Goal: Feedback & Contribution: Submit feedback/report problem

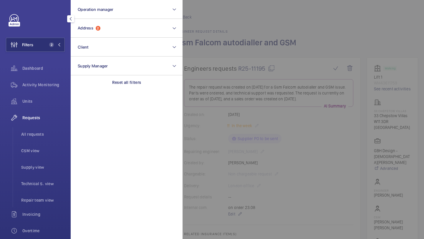
scroll to position [147, 0]
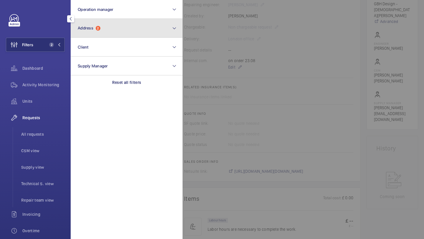
click at [100, 25] on button "Address 2" at bounding box center [127, 28] width 112 height 19
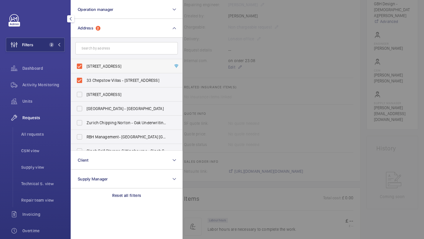
click at [98, 63] on label "94-100 Chepstow Road - 94-100 Chepstow Road, LONDON W2 5QP" at bounding box center [122, 66] width 102 height 14
click at [85, 63] on input "94-100 Chepstow Road - 94-100 Chepstow Road, LONDON W2 5QP" at bounding box center [80, 66] width 12 height 12
checkbox input "false"
click at [96, 81] on span "33 Chepstow Villas - 33 Chepstow Villas, LONDON W11 3DR" at bounding box center [127, 80] width 81 height 6
click at [85, 81] on input "33 Chepstow Villas - 33 Chepstow Villas, LONDON W11 3DR" at bounding box center [80, 80] width 12 height 12
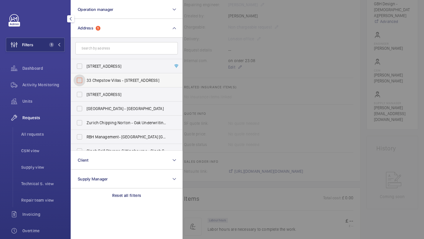
checkbox input "false"
click at [97, 50] on input "text" at bounding box center [126, 48] width 102 height 12
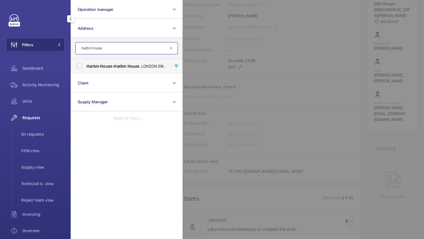
type input "harbin house"
click at [103, 66] on span "House" at bounding box center [106, 66] width 12 height 5
click at [85, 66] on input "Harbin House - Harbin House , LONDON SW2 3QA" at bounding box center [80, 66] width 12 height 12
checkbox input "true"
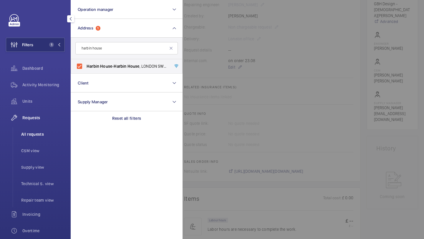
click at [49, 134] on span "All requests" at bounding box center [43, 134] width 44 height 6
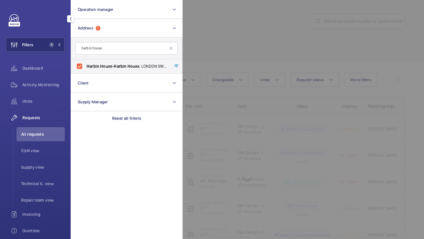
click at [287, 29] on div at bounding box center [394, 119] width 424 height 239
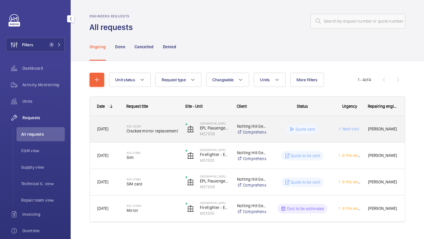
click at [155, 127] on h2 "R25-08290" at bounding box center [152, 126] width 51 height 4
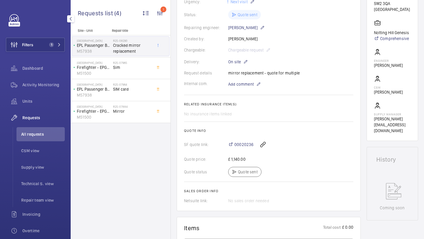
scroll to position [107, 0]
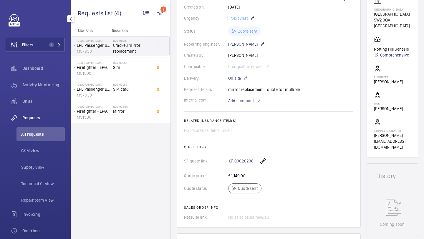
click at [240, 161] on span "00020236" at bounding box center [243, 161] width 19 height 6
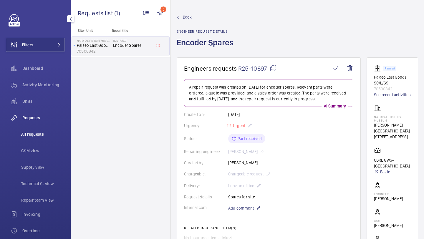
scroll to position [180, 0]
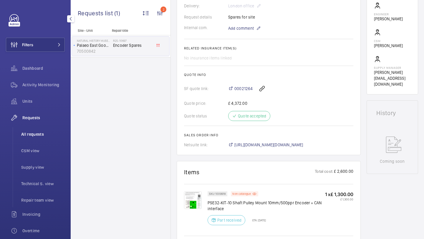
click at [44, 137] on span "All requests" at bounding box center [43, 134] width 44 height 6
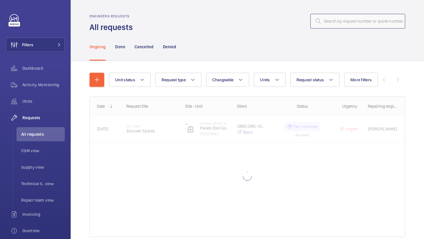
click at [328, 22] on input "text" at bounding box center [357, 21] width 95 height 15
paste input "R25-11342"
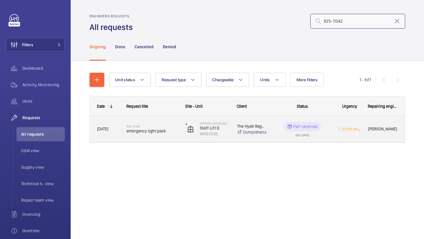
type input "R25-11342"
click at [151, 125] on h2 "R25-11342" at bounding box center [152, 126] width 51 height 4
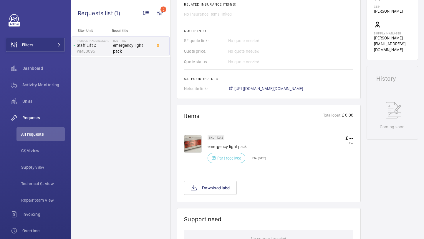
scroll to position [82, 0]
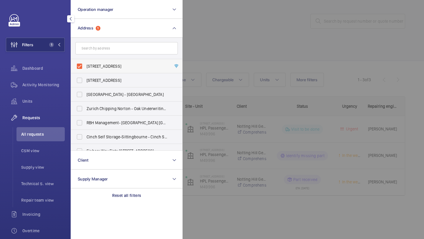
click at [149, 60] on label "94-100 Chepstow Road - 94-100 Chepstow Road, LONDON W2 5QP" at bounding box center [122, 66] width 102 height 14
click at [85, 60] on input "94-100 Chepstow Road - 94-100 Chepstow Road, LONDON W2 5QP" at bounding box center [80, 66] width 12 height 12
checkbox input "false"
click at [197, 50] on div at bounding box center [394, 119] width 424 height 239
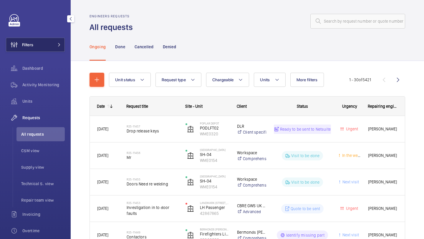
drag, startPoint x: 46, startPoint y: 45, endPoint x: 49, endPoint y: 44, distance: 3.3
click at [46, 45] on button "Filters" at bounding box center [35, 45] width 59 height 14
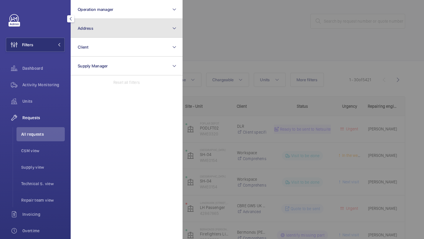
click at [87, 34] on button "Address" at bounding box center [127, 28] width 112 height 19
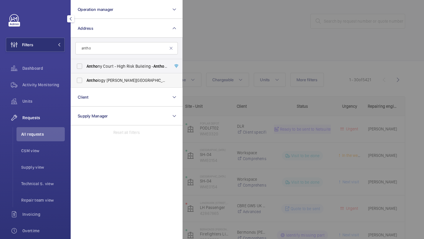
type input "antho"
click at [102, 82] on span "Antho logy Hale Works - Hale Works Apartments, LONDON N17 9GW" at bounding box center [127, 80] width 81 height 6
click at [85, 82] on input "Antho logy Hale Works - Hale Works Apartments, LONDON N17 9GW" at bounding box center [80, 80] width 12 height 12
checkbox input "true"
click at [217, 50] on div at bounding box center [394, 119] width 424 height 239
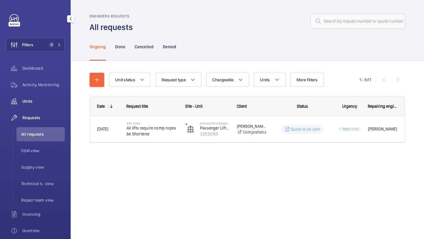
click at [59, 99] on span "Units" at bounding box center [43, 101] width 42 height 6
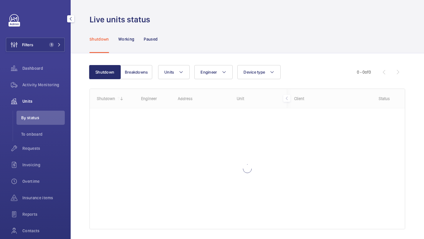
click at [190, 70] on div "Units Engineer Device type More filters Reset all filters" at bounding box center [257, 72] width 199 height 14
click at [185, 70] on button "Units" at bounding box center [173, 72] width 31 height 14
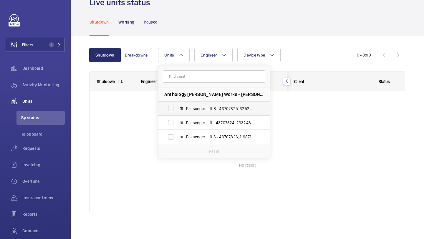
scroll to position [19, 0]
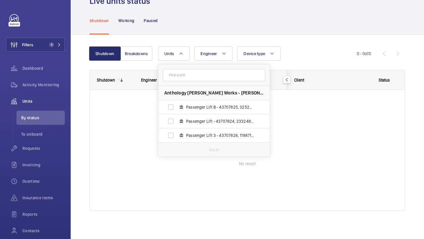
click at [268, 27] on div "Shutdown Working Paused" at bounding box center [246, 20] width 315 height 28
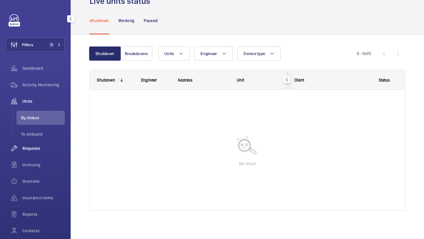
click at [39, 148] on span "Requests" at bounding box center [43, 148] width 42 height 6
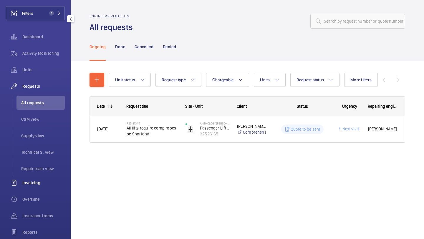
scroll to position [59, 0]
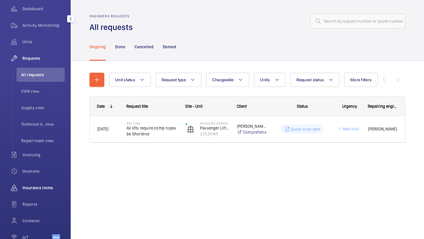
click at [38, 191] on div "Insurance items" at bounding box center [35, 188] width 59 height 14
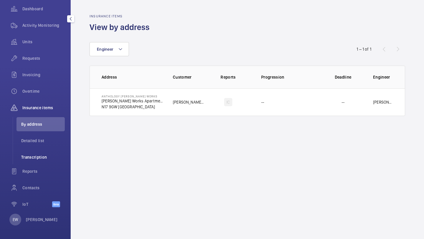
click at [58, 157] on span "Transcription" at bounding box center [43, 157] width 44 height 6
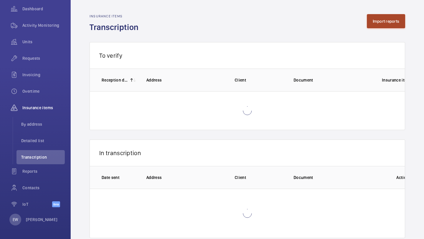
click at [383, 21] on button "Import reports" at bounding box center [386, 21] width 39 height 14
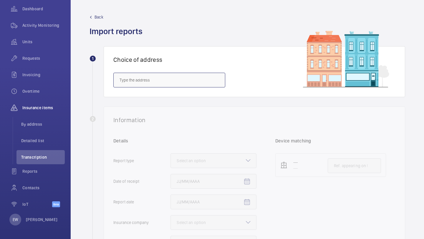
click at [189, 85] on input "text" at bounding box center [169, 80] width 112 height 15
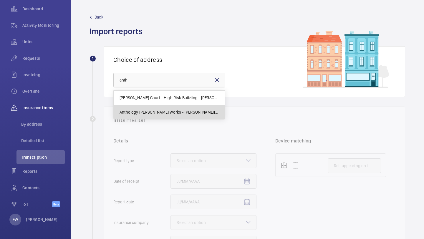
click at [188, 107] on mat-option "Anthology Hale Works - Hale Works Apartments, LONDON N17 9GW" at bounding box center [169, 112] width 111 height 14
type input "Anthology Hale Works - Hale Works Apartments, LONDON N17 9GW"
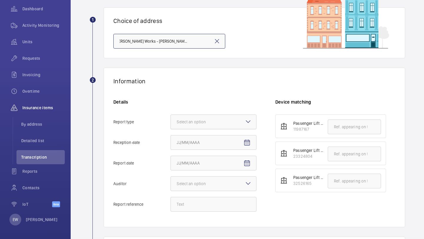
scroll to position [46, 0]
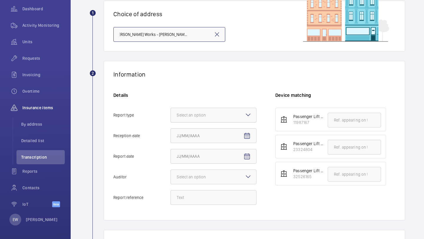
click at [187, 116] on div "Select an option" at bounding box center [199, 115] width 44 height 6
click at [171, 116] on input "Report type Select an option" at bounding box center [171, 115] width 0 height 14
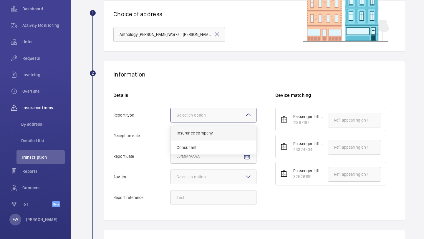
click at [187, 128] on div "Insurance company" at bounding box center [213, 133] width 85 height 14
click at [171, 122] on input "Report type Select an option Insurance company Consultant" at bounding box center [171, 115] width 0 height 14
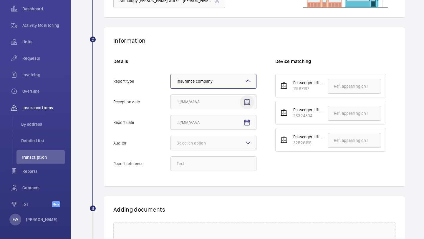
click at [251, 99] on span "Open calendar" at bounding box center [247, 102] width 14 height 14
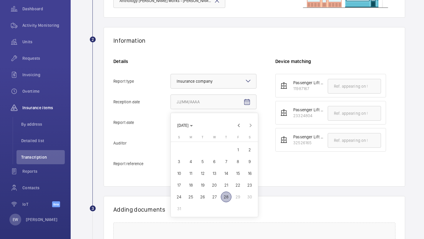
click at [216, 195] on span "27" at bounding box center [214, 197] width 11 height 11
type input "8/27/2025"
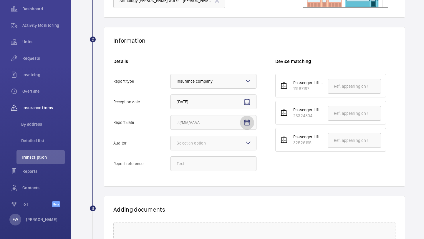
click at [247, 119] on span "Open calendar" at bounding box center [247, 123] width 14 height 14
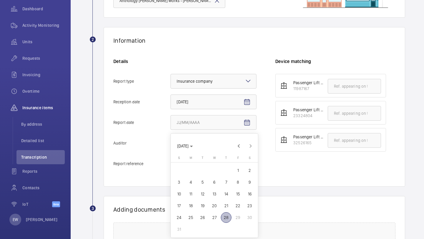
click at [229, 217] on span "28" at bounding box center [226, 217] width 11 height 11
type input "8/28/2025"
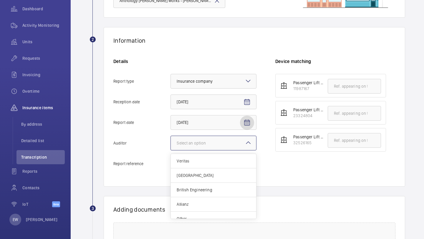
click at [200, 140] on div "Select an option" at bounding box center [199, 143] width 44 height 6
click at [171, 140] on input "Auditor Select an option Veritas Zurich British Engineering Allianz Other" at bounding box center [171, 143] width 0 height 14
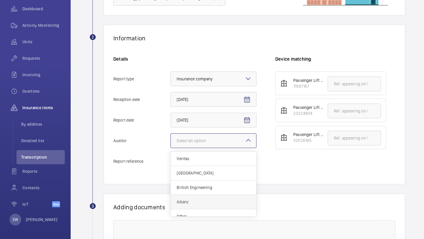
click at [205, 196] on div "Allianz" at bounding box center [213, 202] width 85 height 14
click at [171, 148] on input "Auditor Select an option Veritas Zurich British Engineering Allianz Other" at bounding box center [171, 141] width 0 height 14
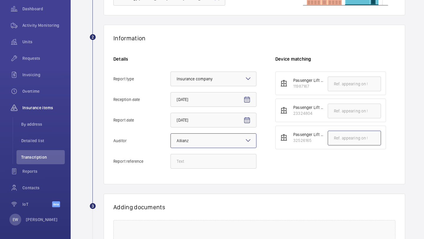
click at [342, 137] on input "text" at bounding box center [354, 138] width 53 height 15
click at [335, 135] on input "text" at bounding box center [354, 138] width 53 height 15
click at [337, 139] on input "E49883008099" at bounding box center [354, 138] width 53 height 15
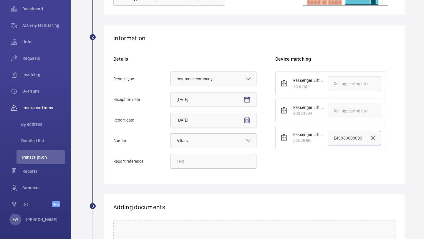
type input "E49883008099"
click at [196, 159] on input "Report reference" at bounding box center [213, 161] width 86 height 15
paste input "E49883008099"
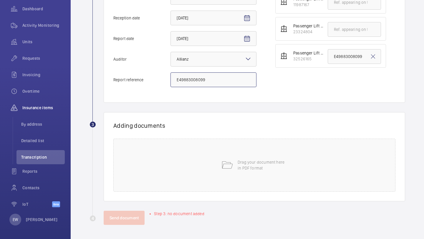
type input "E49883008099"
click at [204, 151] on div "Drag your document here in PDF format" at bounding box center [254, 165] width 282 height 53
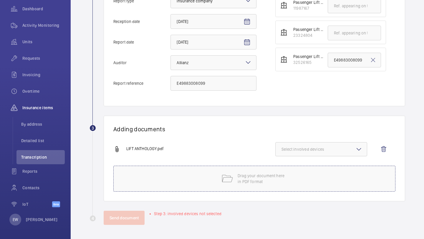
scroll to position [160, 0]
click at [324, 150] on span "Select involved devices" at bounding box center [320, 149] width 79 height 6
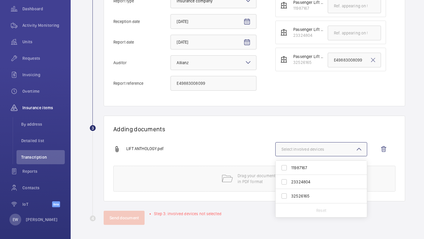
click at [302, 197] on span "32526165" at bounding box center [321, 196] width 61 height 6
click at [290, 197] on input "32526165" at bounding box center [284, 196] width 12 height 12
checkbox input "true"
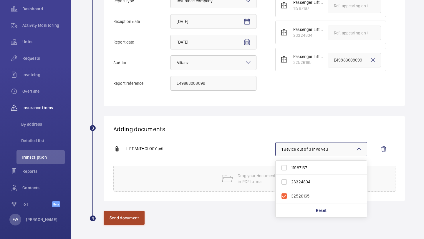
click at [119, 222] on button "Send document" at bounding box center [124, 218] width 41 height 14
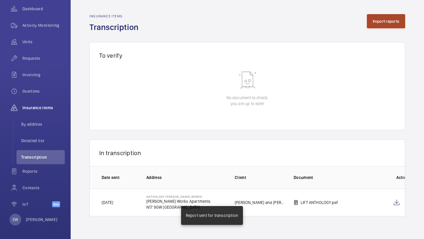
click at [380, 20] on button "Import reports" at bounding box center [386, 21] width 39 height 14
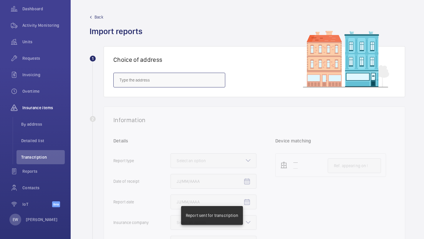
click at [193, 80] on input "text" at bounding box center [169, 80] width 112 height 15
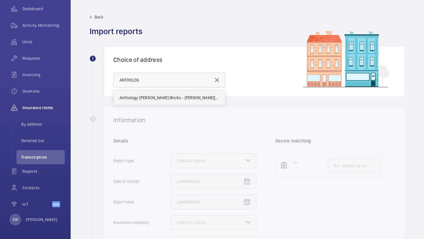
click at [180, 97] on span "Anthology Hale Works - Hale Works Apartments, LONDON N17 9GW" at bounding box center [168, 98] width 99 height 6
type input "Anthology Hale Works - Hale Works Apartments, LONDON N17 9GW"
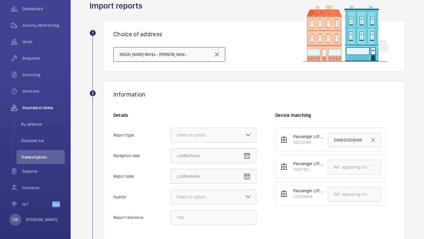
scroll to position [28, 0]
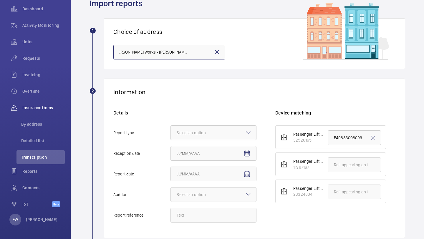
click at [196, 125] on div "Select an option" at bounding box center [213, 132] width 86 height 15
click at [171, 126] on input "Report type Select an option" at bounding box center [171, 133] width 0 height 14
click at [197, 146] on div "Insurance company" at bounding box center [213, 151] width 85 height 14
click at [171, 140] on input "Report type Select an option Insurance company Consultant" at bounding box center [171, 133] width 0 height 14
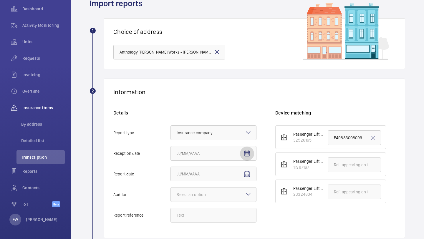
click at [245, 152] on mat-icon "Open calendar" at bounding box center [246, 153] width 7 height 7
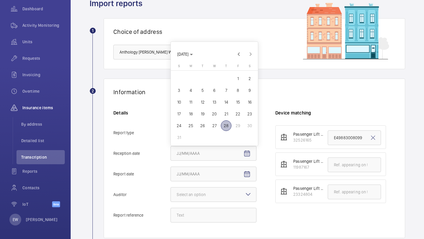
click at [214, 127] on span "27" at bounding box center [214, 125] width 11 height 11
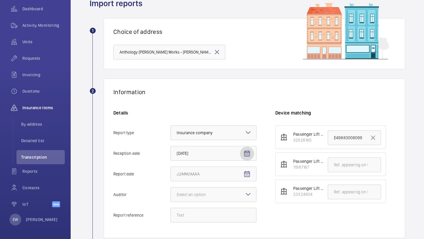
click at [250, 148] on span "Open calendar" at bounding box center [247, 154] width 14 height 14
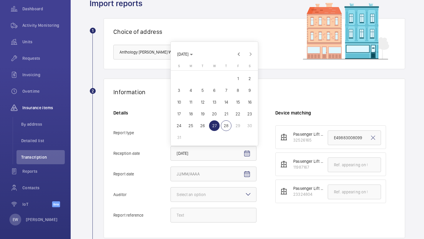
click at [251, 113] on span "23" at bounding box center [249, 114] width 11 height 11
type input "8/23/2025"
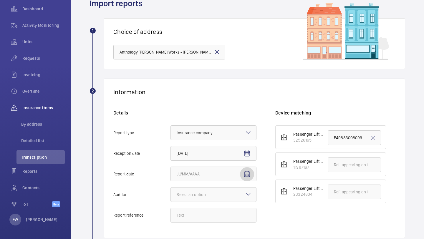
click at [248, 170] on span "Open calendar" at bounding box center [247, 174] width 14 height 14
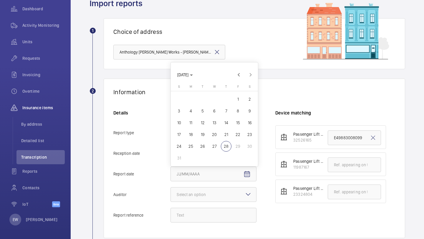
click at [220, 148] on button "27" at bounding box center [214, 146] width 12 height 12
type input "8/27/2025"
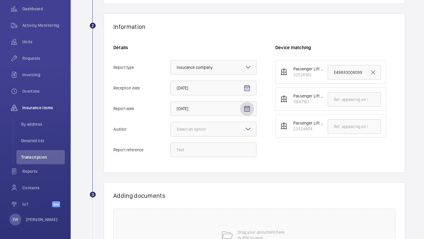
scroll to position [108, 0]
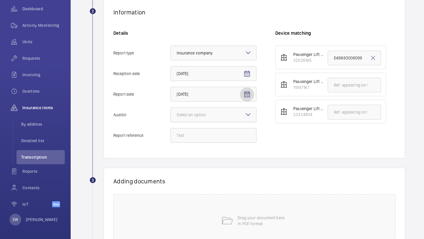
click at [210, 117] on div "Select an option" at bounding box center [199, 115] width 44 height 6
click at [171, 117] on input "Auditor Select an option" at bounding box center [171, 115] width 0 height 14
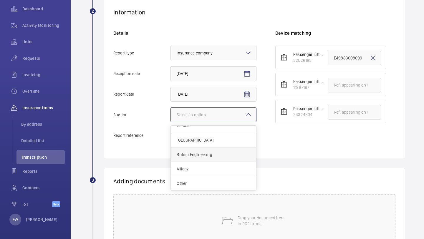
scroll to position [7, 0]
click at [205, 167] on span "Allianz" at bounding box center [214, 169] width 74 height 6
click at [171, 122] on input "Auditor Select an option Veritas Zurich British Engineering Allianz Other" at bounding box center [171, 115] width 0 height 14
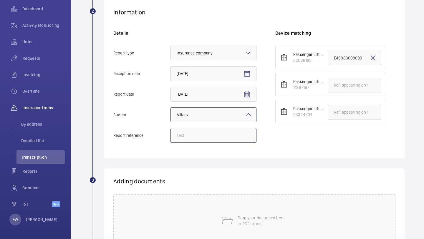
click at [205, 137] on input "Report reference" at bounding box center [213, 135] width 86 height 15
type input "E49883008097"
drag, startPoint x: 216, startPoint y: 135, endPoint x: 173, endPoint y: 134, distance: 42.7
click at [173, 134] on input "E49883008097" at bounding box center [213, 135] width 86 height 15
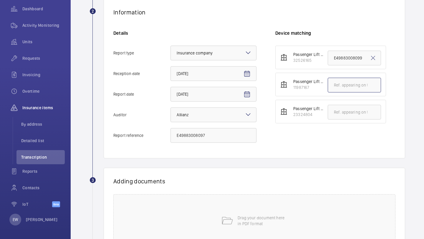
click at [342, 84] on input "text" at bounding box center [354, 85] width 53 height 15
paste input "E49883008097"
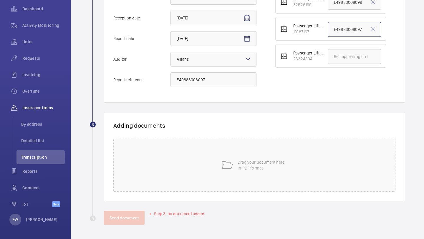
type input "E49883008097"
click at [225, 180] on div "Drag your document here in PDF format" at bounding box center [254, 165] width 282 height 53
click at [257, 158] on div "Drag your document here in PDF format" at bounding box center [254, 165] width 282 height 53
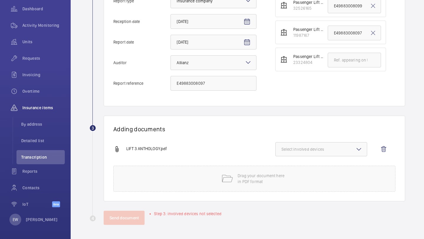
click at [300, 147] on span "Select involved devices" at bounding box center [320, 149] width 79 height 6
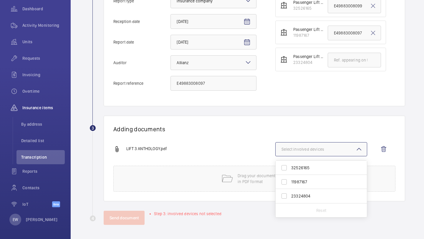
click at [293, 181] on span "11987167" at bounding box center [321, 182] width 61 height 6
click at [290, 181] on input "11987167" at bounding box center [284, 182] width 12 height 12
checkbox input "true"
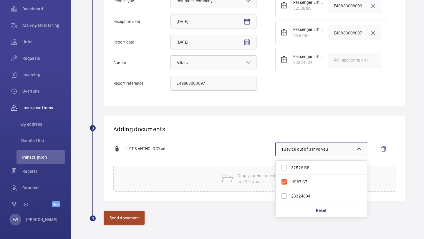
click at [130, 215] on button "Send document" at bounding box center [124, 218] width 41 height 14
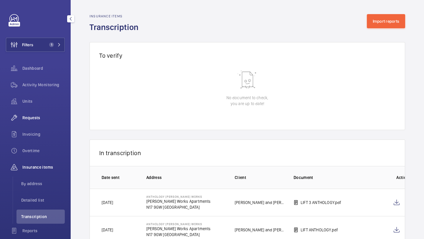
click at [37, 120] on span "Requests" at bounding box center [43, 118] width 42 height 6
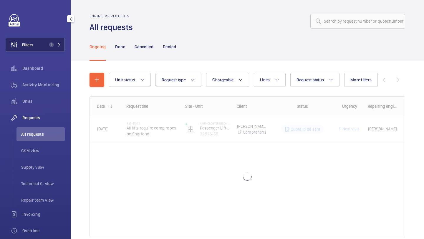
click at [51, 42] on span "1" at bounding box center [51, 44] width 5 height 5
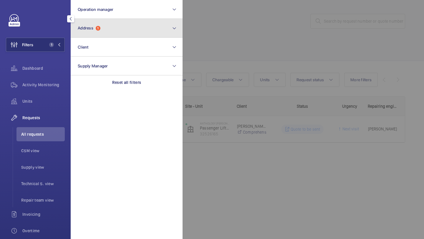
click at [100, 31] on button "Address 1" at bounding box center [127, 28] width 112 height 19
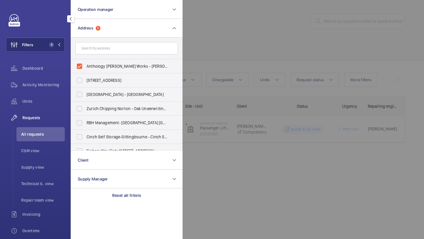
click at [200, 47] on div at bounding box center [394, 119] width 424 height 239
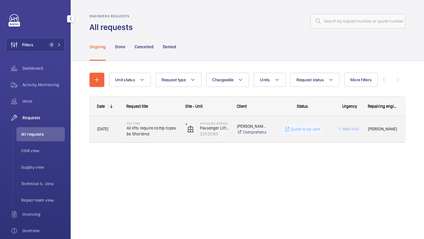
click at [169, 128] on span "All lifts require comp ropes be Shortend" at bounding box center [152, 131] width 51 height 12
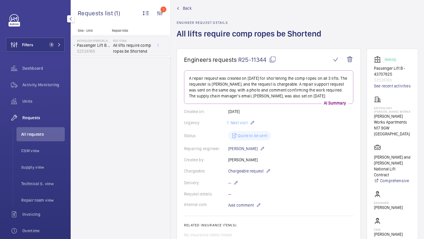
scroll to position [9, 0]
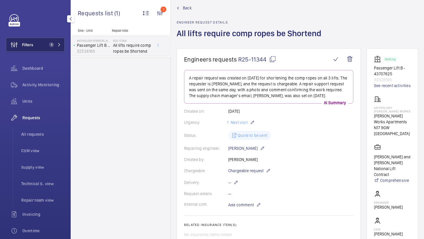
click at [45, 49] on button "Filters 1" at bounding box center [35, 45] width 59 height 14
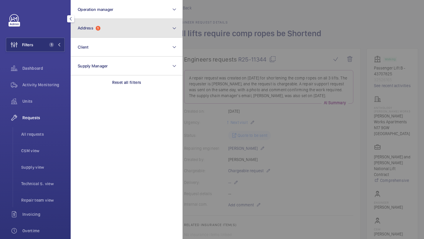
click at [94, 26] on span "Address 1" at bounding box center [89, 28] width 23 height 5
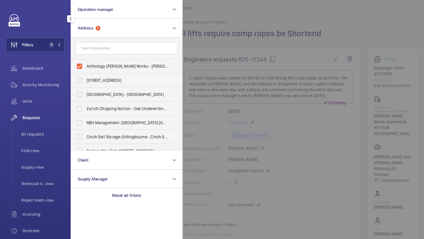
click at [209, 24] on div at bounding box center [394, 119] width 424 height 239
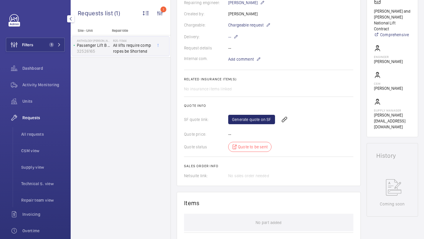
scroll to position [185, 0]
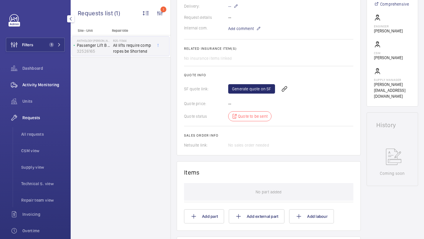
click at [58, 80] on div "Activity Monitoring" at bounding box center [35, 85] width 59 height 14
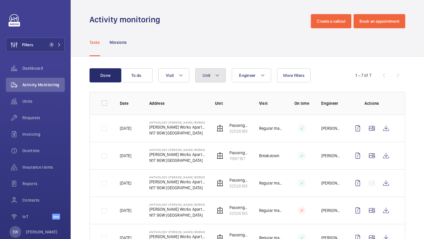
click at [203, 74] on span "Unit" at bounding box center [206, 75] width 8 height 5
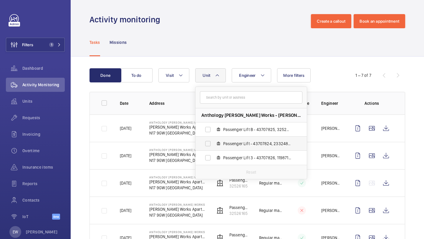
click at [227, 139] on label "Passenger Lift - 43707824, 23324804" at bounding box center [246, 144] width 102 height 14
click at [214, 139] on input "Passenger Lift - 43707824, 23324804" at bounding box center [208, 144] width 12 height 12
checkbox input "true"
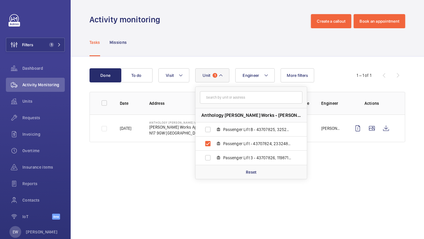
click at [233, 32] on div "Tasks Missions" at bounding box center [246, 42] width 315 height 28
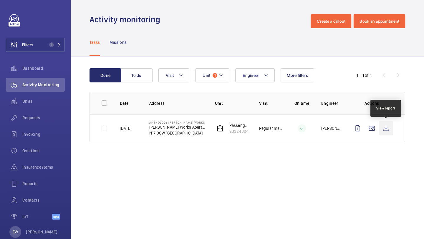
click at [385, 131] on wm-front-icon-button at bounding box center [386, 128] width 14 height 14
click at [36, 170] on span "Insurance items" at bounding box center [43, 167] width 42 height 6
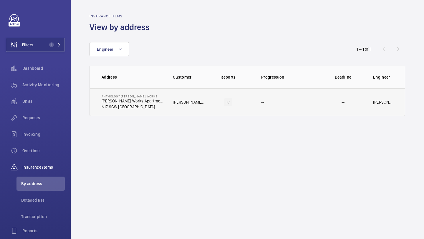
click at [153, 94] on td "Anthology Hale Works Hale Works Apartments N17 9GW LONDON" at bounding box center [127, 102] width 74 height 28
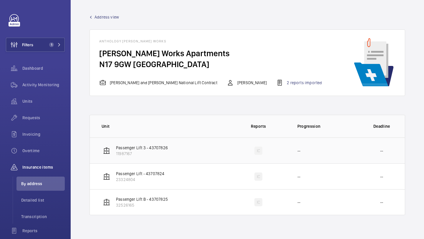
click at [127, 154] on p "11987167" at bounding box center [142, 154] width 52 height 6
click at [276, 81] on div "2 reports imported" at bounding box center [299, 82] width 46 height 7
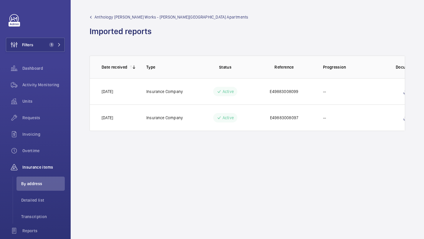
click at [90, 19] on link "Anthology Hale Works - Hale Works Apartments" at bounding box center [168, 17] width 159 height 6
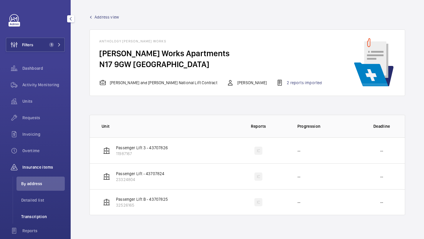
click at [44, 217] on span "Transcription" at bounding box center [43, 217] width 44 height 6
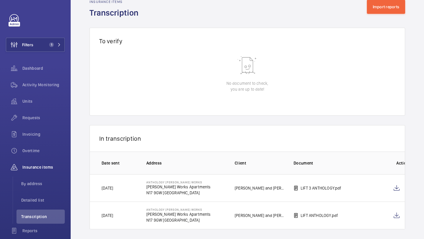
scroll to position [19, 0]
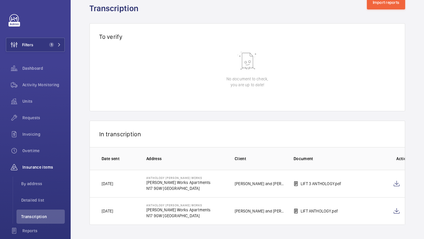
click at [302, 210] on p "LIFT ANTHOLOGY.pdf" at bounding box center [318, 211] width 37 height 6
click at [390, 211] on wm-front-icon-button at bounding box center [396, 211] width 14 height 14
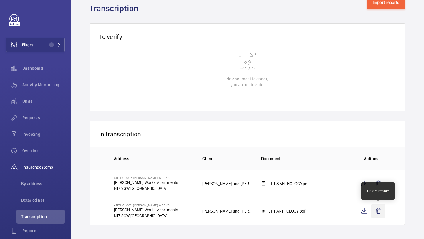
click at [375, 211] on wm-front-icon-button at bounding box center [378, 211] width 14 height 14
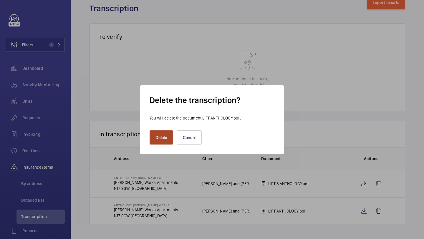
click at [168, 136] on button "Delete" at bounding box center [161, 137] width 24 height 14
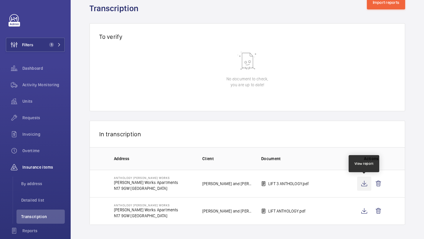
click at [364, 189] on wm-front-icon-button at bounding box center [364, 184] width 14 height 14
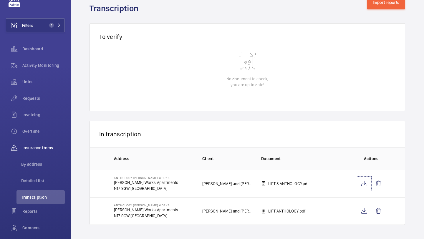
scroll to position [0, 0]
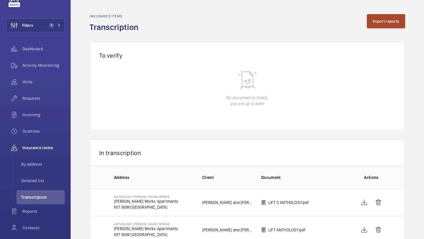
click at [393, 20] on button "Import reports" at bounding box center [386, 21] width 39 height 14
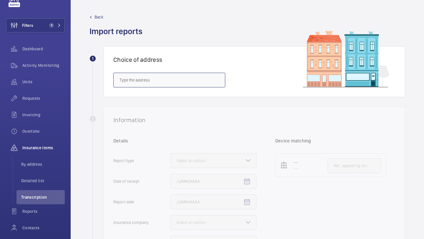
click at [189, 76] on input "text" at bounding box center [169, 80] width 112 height 15
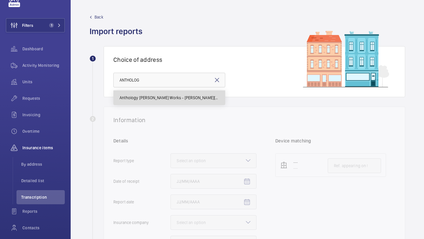
click at [181, 97] on span "Anthology Hale Works - Hale Works Apartments, LONDON N17 9GW" at bounding box center [168, 98] width 99 height 6
type input "Anthology Hale Works - Hale Works Apartments, LONDON N17 9GW"
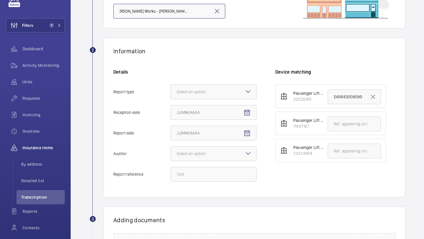
scroll to position [84, 0]
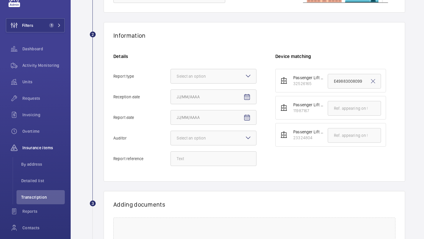
click at [203, 68] on div "Details Report type Select an option Reception date Report date Auditor Select …" at bounding box center [194, 112] width 162 height 119
click at [203, 71] on div at bounding box center [213, 76] width 85 height 14
click at [171, 71] on input "Report type Select an option Insurance company Consultant" at bounding box center [171, 76] width 0 height 14
click at [203, 96] on span "Insurance company" at bounding box center [214, 94] width 74 height 6
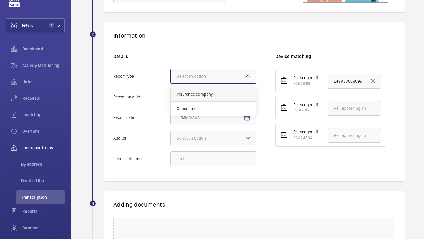
click at [171, 83] on input "Report type Select an option Insurance company Consultant" at bounding box center [171, 76] width 0 height 14
click at [245, 98] on mat-icon "Open calendar" at bounding box center [246, 97] width 7 height 7
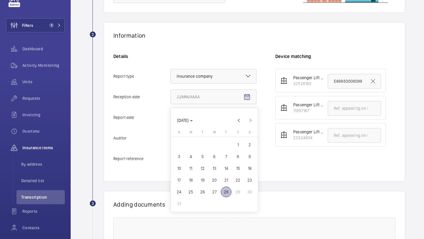
click at [246, 178] on span "23" at bounding box center [249, 180] width 11 height 11
type input "8/23/2025"
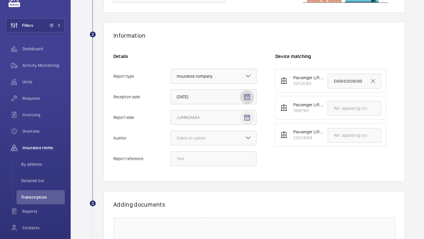
click at [242, 116] on span "Open calendar" at bounding box center [247, 118] width 14 height 14
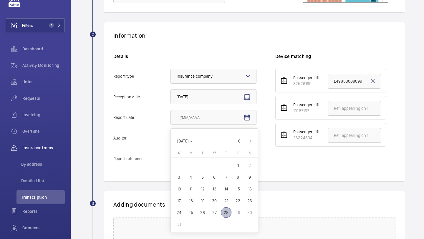
click at [217, 214] on span "27" at bounding box center [214, 212] width 11 height 11
type input "8/27/2025"
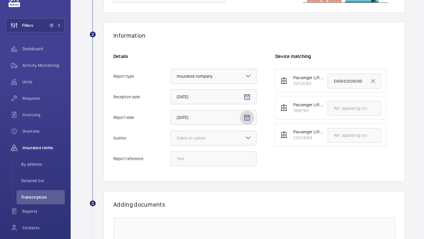
click at [232, 142] on div at bounding box center [213, 138] width 85 height 14
click at [171, 142] on input "Auditor Select an option" at bounding box center [171, 138] width 0 height 14
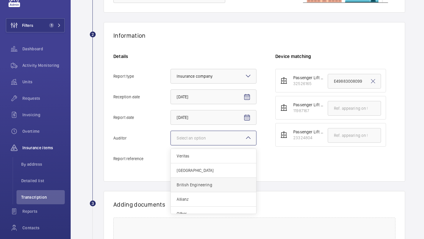
scroll to position [7, 0]
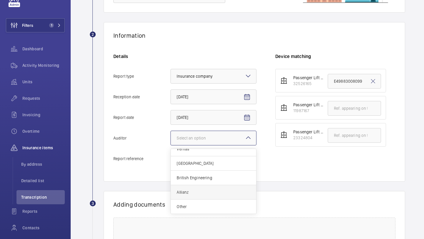
click at [214, 188] on div "Allianz" at bounding box center [213, 192] width 85 height 14
click at [171, 145] on input "Auditor Select an option Veritas Zurich British Engineering Allianz Other" at bounding box center [171, 138] width 0 height 14
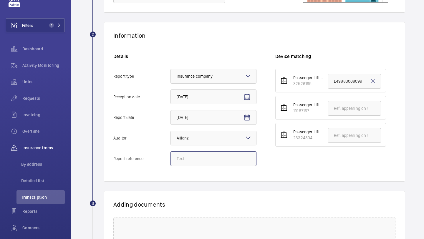
click at [214, 163] on input "Report reference" at bounding box center [213, 158] width 86 height 15
paste input "E49883008097"
type input "E49883008097"
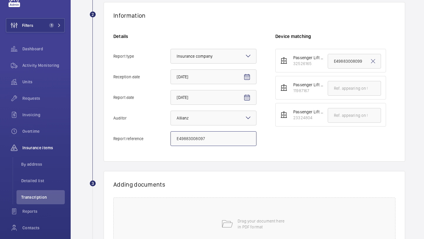
scroll to position [107, 0]
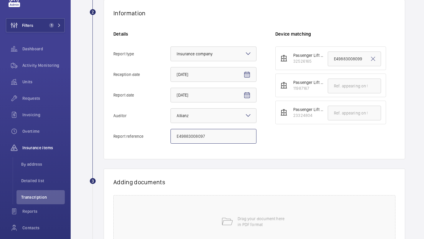
drag, startPoint x: 210, startPoint y: 134, endPoint x: 167, endPoint y: 134, distance: 43.8
click at [166, 134] on label "Report reference E49883008097" at bounding box center [184, 136] width 143 height 15
click at [343, 84] on input "text" at bounding box center [354, 86] width 53 height 15
paste input "E49883008097"
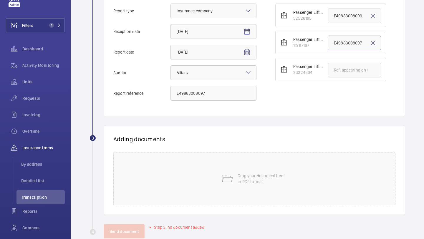
scroll to position [163, 0]
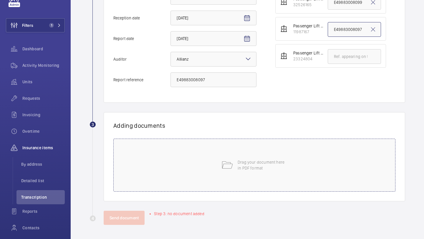
type input "E49883008097"
click at [225, 188] on div "Drag your document here in PDF format" at bounding box center [254, 165] width 282 height 53
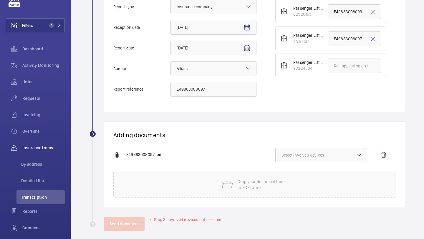
scroll to position [154, 0]
click at [213, 89] on input "E49883008097" at bounding box center [213, 89] width 86 height 15
type input "E4988300808"
drag, startPoint x: 215, startPoint y: 92, endPoint x: 174, endPoint y: 89, distance: 41.0
click at [174, 89] on input "E4988300808" at bounding box center [213, 89] width 86 height 15
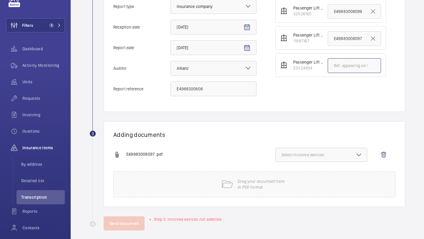
click at [339, 68] on input "text" at bounding box center [354, 65] width 53 height 15
paste input "E4988300808"
type input "E4988300808"
click at [310, 154] on span "Select involved devices" at bounding box center [320, 155] width 79 height 6
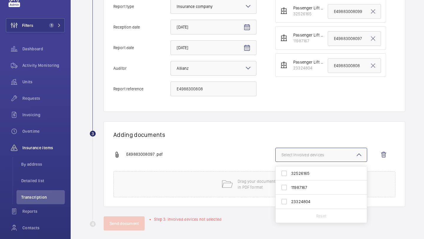
click at [310, 198] on label "23324804" at bounding box center [316, 202] width 82 height 14
click at [290, 198] on input "23324804" at bounding box center [284, 202] width 12 height 12
checkbox input "true"
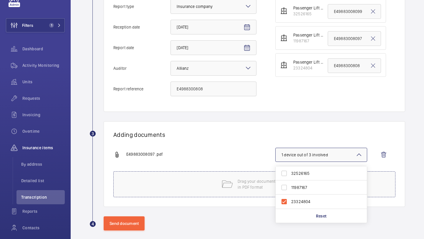
click at [195, 181] on div "Drag your document here in PDF format" at bounding box center [254, 184] width 282 height 26
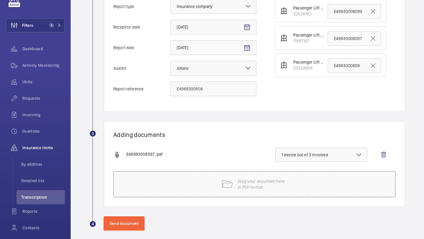
click at [249, 181] on p "Drag your document here in PDF format" at bounding box center [262, 184] width 50 height 12
click at [216, 92] on input "E4988300808" at bounding box center [213, 89] width 86 height 15
type input "E49883008098"
click at [361, 63] on input "E4988300808" at bounding box center [354, 65] width 53 height 15
click at [360, 67] on input "E4988300808" at bounding box center [354, 65] width 53 height 15
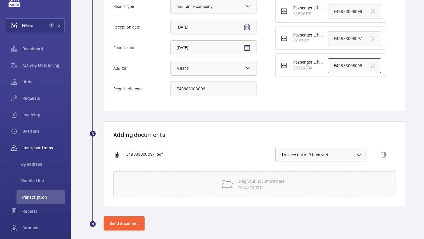
type input "E49883008098"
click at [222, 184] on mat-icon at bounding box center [227, 184] width 12 height 12
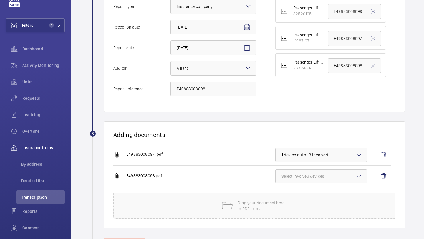
click at [329, 154] on span "1 device out of 3 involved" at bounding box center [320, 155] width 79 height 6
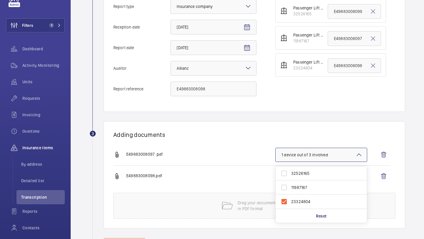
click at [329, 154] on span "1 device out of 3 involved" at bounding box center [320, 155] width 79 height 6
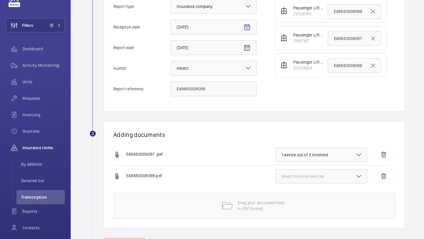
click at [321, 167] on div "E49883008098.pdf Select involved devices" at bounding box center [251, 179] width 277 height 27
click at [317, 175] on span "Select involved devices" at bounding box center [320, 176] width 79 height 6
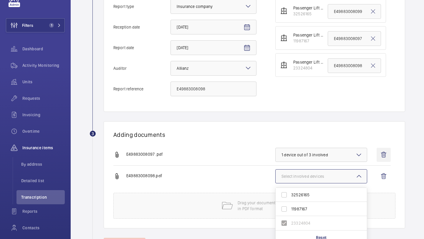
click at [382, 154] on wm-front-icon-button at bounding box center [383, 155] width 14 height 14
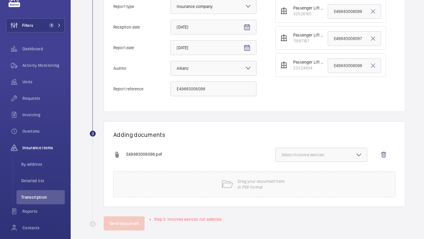
click at [345, 152] on span "Select involved devices" at bounding box center [320, 155] width 79 height 6
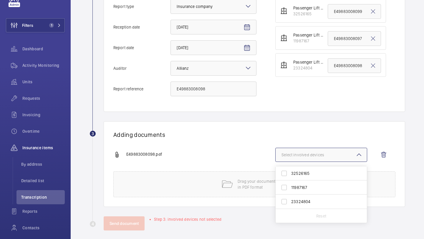
click at [302, 207] on label "23324804" at bounding box center [316, 202] width 82 height 14
click at [290, 207] on input "23324804" at bounding box center [284, 202] width 12 height 12
checkbox input "true"
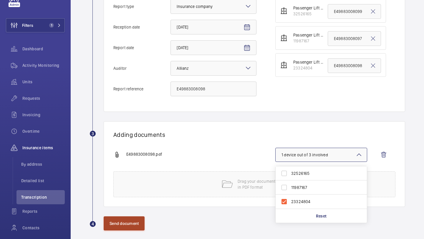
click at [133, 216] on button "Send document" at bounding box center [124, 223] width 41 height 14
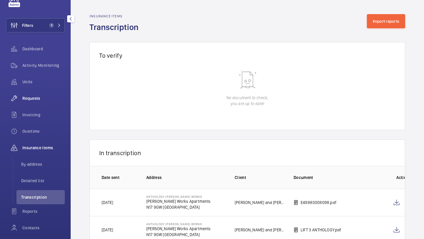
click at [52, 101] on span "Requests" at bounding box center [43, 98] width 42 height 6
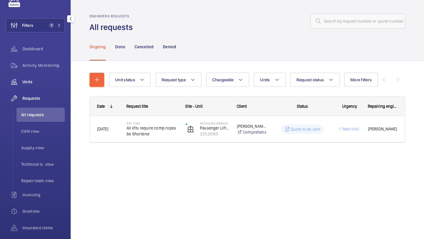
click at [37, 74] on div "Activity Monitoring" at bounding box center [35, 66] width 59 height 16
click at [37, 77] on div "Units" at bounding box center [35, 82] width 59 height 14
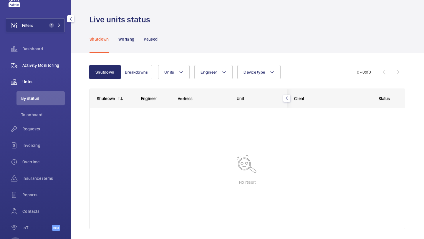
click at [34, 67] on span "Activity Monitoring" at bounding box center [43, 65] width 42 height 6
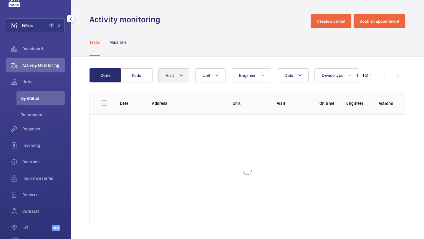
scroll to position [13, 0]
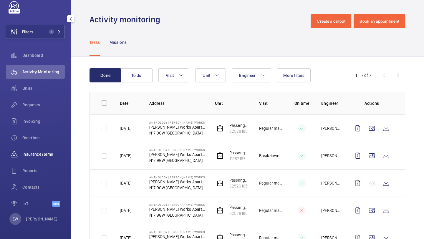
click at [41, 159] on div "Insurance items" at bounding box center [35, 154] width 59 height 14
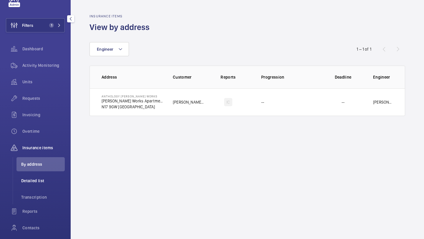
click at [35, 185] on li "Detailed list" at bounding box center [40, 181] width 48 height 14
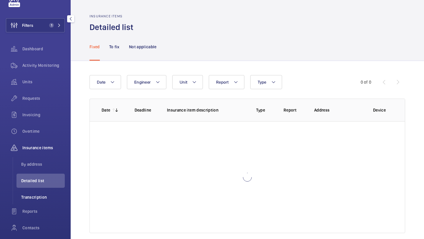
click at [32, 195] on span "Transcription" at bounding box center [43, 197] width 44 height 6
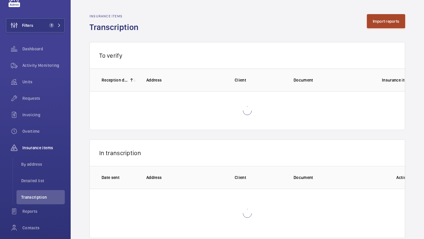
click at [389, 21] on button "Import reports" at bounding box center [386, 21] width 39 height 14
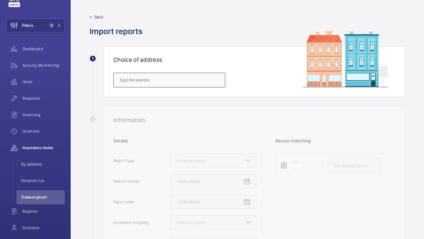
click at [173, 82] on input "text" at bounding box center [169, 80] width 112 height 15
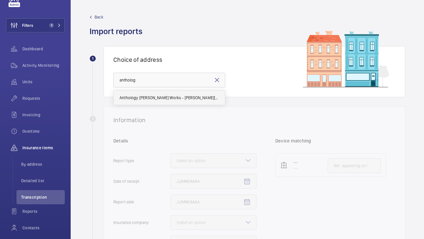
click at [144, 96] on span "Anthology Hale Works - Hale Works Apartments, LONDON N17 9GW" at bounding box center [168, 98] width 99 height 6
type input "Anthology Hale Works - Hale Works Apartments, LONDON N17 9GW"
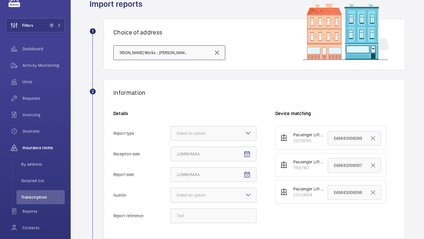
scroll to position [34, 0]
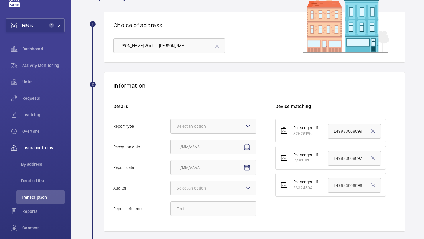
click at [187, 117] on div "Details Report type Select an option Reception date Report date Auditor Select …" at bounding box center [194, 162] width 162 height 119
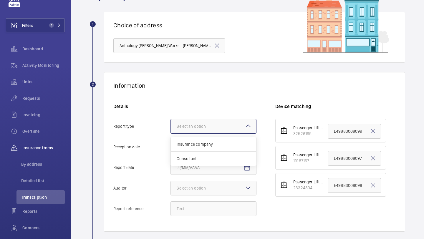
click at [187, 122] on div at bounding box center [213, 126] width 85 height 14
click at [171, 122] on input "Report type Select an option Insurance company Consultant" at bounding box center [171, 126] width 0 height 14
click at [187, 143] on span "Insurance company" at bounding box center [214, 144] width 74 height 6
click at [171, 133] on input "Report type Select an option Insurance company Consultant" at bounding box center [171, 126] width 0 height 14
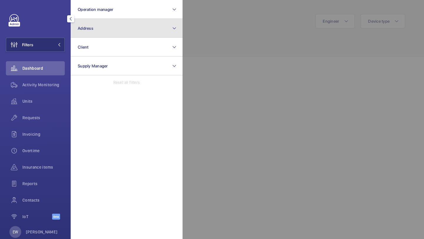
click at [79, 35] on button "Address" at bounding box center [127, 28] width 112 height 19
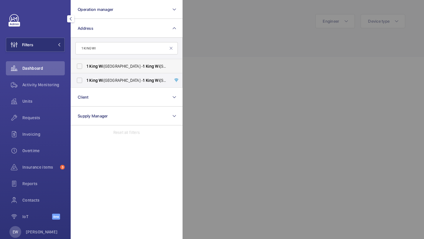
type input "1 KING WI"
click at [94, 68] on span "King" at bounding box center [93, 66] width 9 height 5
click at [85, 68] on input "1 King Wi lliam Street - 1 King Wi lliam Street, LONDON EC4N 7AR" at bounding box center [80, 66] width 12 height 12
checkbox input "true"
click at [93, 77] on label "1 King Wi lliam Street - 1 King Wi lliam Street, LONDON EC4N 7AR" at bounding box center [122, 80] width 102 height 14
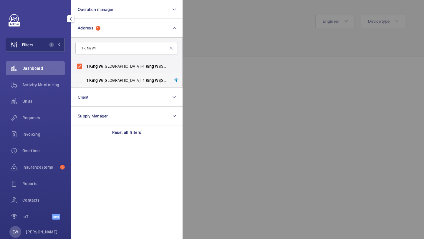
click at [85, 77] on input "1 King Wi lliam Street - 1 King Wi lliam Street, LONDON EC4N 7AR" at bounding box center [80, 80] width 12 height 12
checkbox input "true"
click at [49, 121] on div "Requests" at bounding box center [35, 118] width 59 height 14
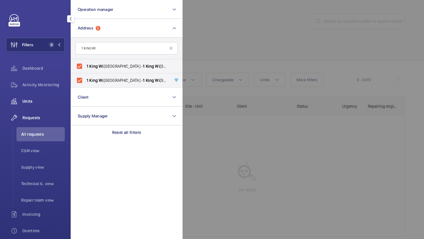
click at [48, 100] on span "Units" at bounding box center [43, 101] width 42 height 6
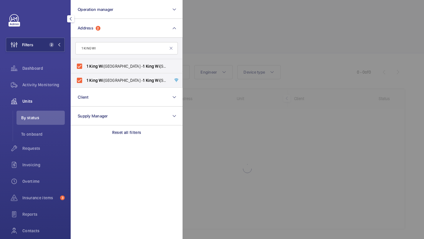
click at [246, 36] on div at bounding box center [394, 119] width 424 height 239
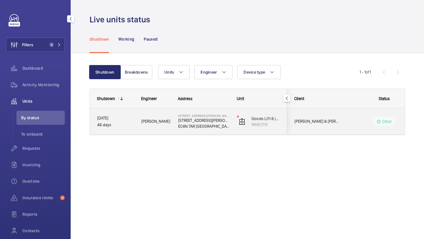
click at [350, 126] on wm-front-pills-cell "Other" at bounding box center [383, 121] width 73 height 9
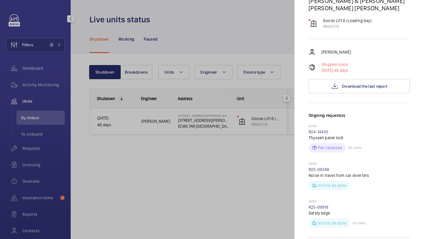
scroll to position [97, 0]
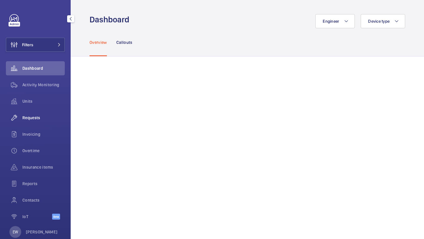
click at [50, 118] on span "Requests" at bounding box center [43, 118] width 42 height 6
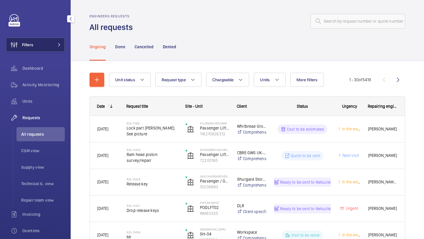
click at [38, 44] on button "Filters" at bounding box center [35, 45] width 59 height 14
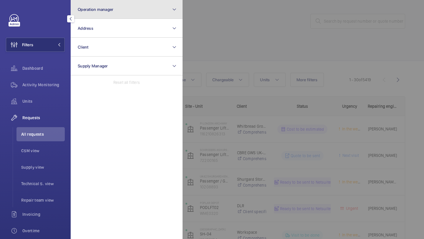
click at [109, 11] on span "Operation manager" at bounding box center [96, 9] width 36 height 5
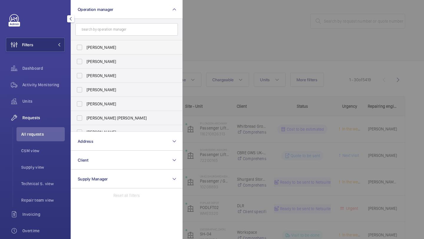
click at [104, 51] on label "[PERSON_NAME]" at bounding box center [122, 47] width 102 height 14
click at [85, 51] on input "[PERSON_NAME]" at bounding box center [80, 47] width 12 height 12
click at [133, 49] on span "[PERSON_NAME]" at bounding box center [127, 47] width 81 height 6
click at [85, 49] on input "[PERSON_NAME]" at bounding box center [80, 47] width 12 height 12
checkbox input "false"
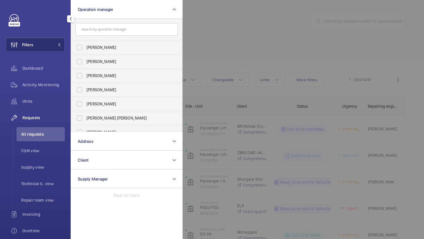
click at [270, 41] on div at bounding box center [394, 119] width 424 height 239
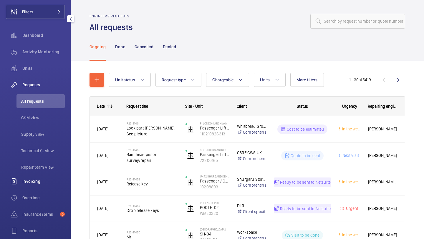
scroll to position [40, 0]
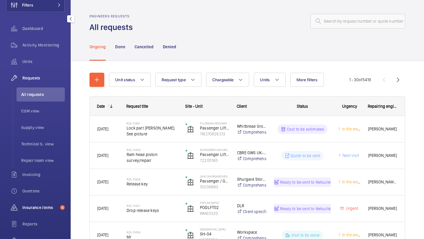
click at [37, 205] on span "Insurance items" at bounding box center [39, 208] width 35 height 6
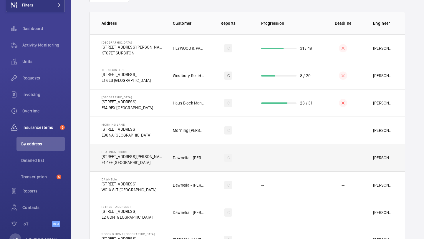
scroll to position [55, 0]
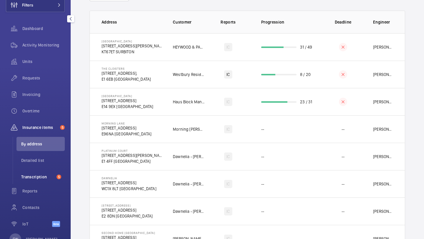
click at [56, 172] on li "Transcription 5" at bounding box center [40, 177] width 48 height 14
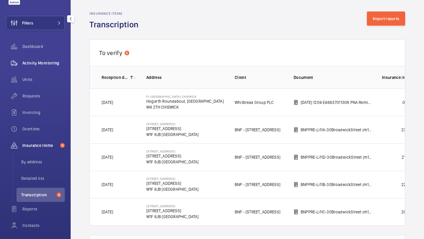
scroll to position [7, 0]
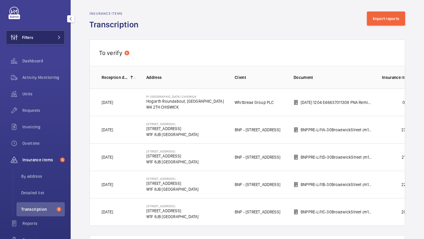
click at [52, 40] on button "Filters" at bounding box center [35, 37] width 59 height 14
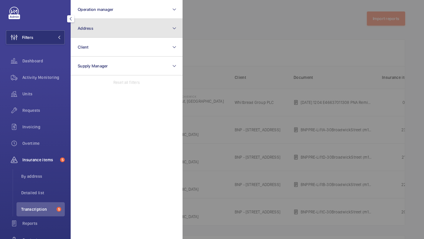
click at [106, 24] on button "Address" at bounding box center [127, 28] width 112 height 19
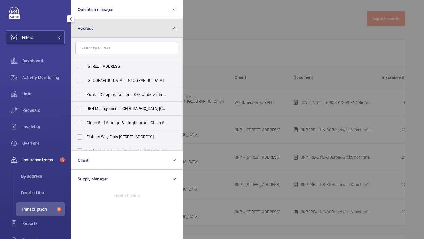
click at [102, 34] on button "Address" at bounding box center [127, 28] width 112 height 19
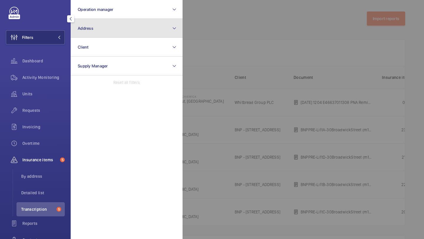
click at [104, 33] on button "Address" at bounding box center [127, 28] width 112 height 19
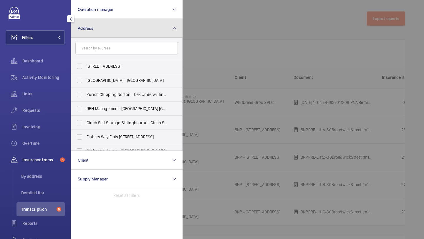
click at [107, 29] on button "Address" at bounding box center [127, 28] width 112 height 19
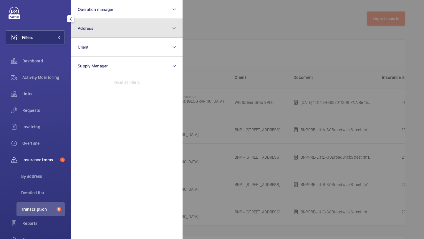
click at [112, 29] on button "Address" at bounding box center [127, 28] width 112 height 19
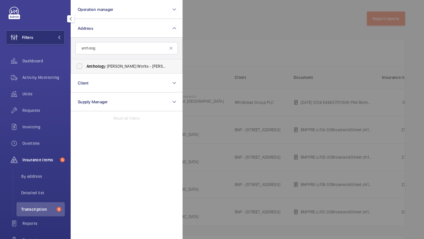
type input "antholog"
click at [113, 66] on span "Antholog y Hale Works - Hale Works Apartments, LONDON N17 9GW" at bounding box center [127, 66] width 81 height 6
click at [85, 66] on input "Antholog y Hale Works - Hale Works Apartments, LONDON N17 9GW" at bounding box center [80, 66] width 12 height 12
checkbox input "true"
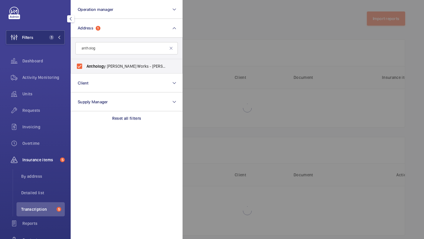
click at [267, 22] on div at bounding box center [394, 119] width 424 height 239
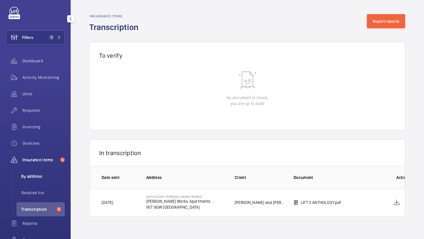
click at [35, 177] on span "By address" at bounding box center [43, 176] width 44 height 6
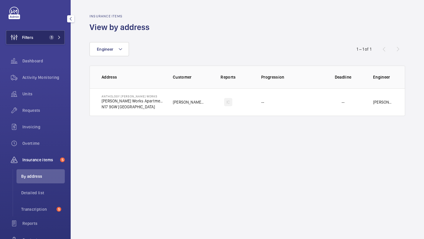
click at [43, 43] on button "Filters 1" at bounding box center [35, 37] width 59 height 14
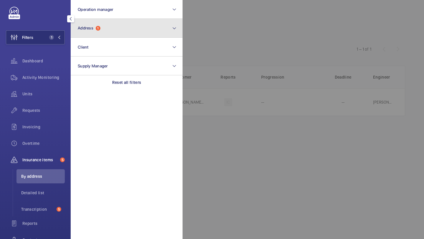
click at [94, 35] on button "Address 1" at bounding box center [127, 28] width 112 height 19
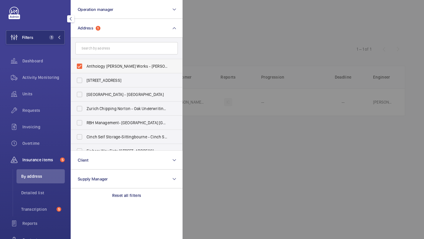
click at [95, 64] on span "Anthology Hale Works - Hale Works Apartments, LONDON N17 9GW" at bounding box center [127, 66] width 81 height 6
click at [85, 64] on input "Anthology Hale Works - Hale Works Apartments, LONDON N17 9GW" at bounding box center [80, 66] width 12 height 12
checkbox input "false"
click at [223, 26] on div at bounding box center [394, 119] width 424 height 239
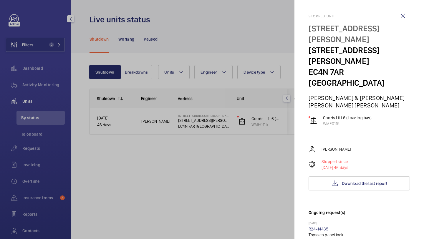
scroll to position [97, 0]
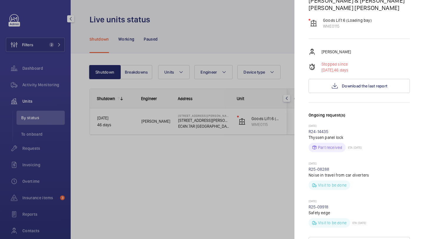
click at [87, 152] on div at bounding box center [212, 119] width 424 height 239
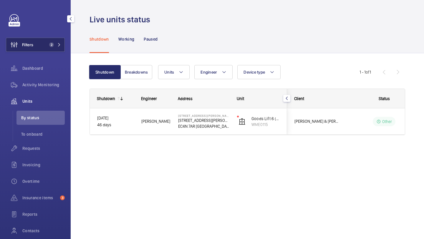
click at [40, 49] on button "Filters 2" at bounding box center [35, 45] width 59 height 14
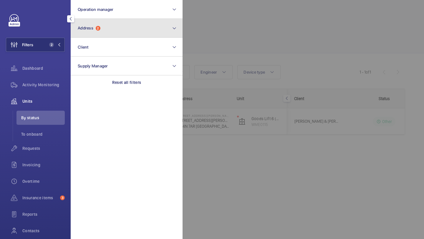
click at [93, 36] on button "Address 2" at bounding box center [127, 28] width 112 height 19
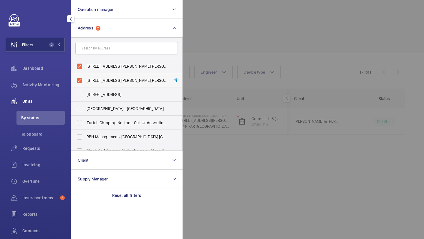
click at [101, 77] on label "1 King William Street - 1 King William Street, LONDON EC4N 7AR" at bounding box center [122, 80] width 102 height 14
click at [85, 77] on input "1 King William Street - 1 King William Street, LONDON EC4N 7AR" at bounding box center [80, 80] width 12 height 12
checkbox input "false"
click at [101, 66] on span "1 King William Street - 1 King William Street, LONDON EC4N 7AR" at bounding box center [127, 66] width 81 height 6
click at [85, 66] on input "1 King William Street - 1 King William Street, LONDON EC4N 7AR" at bounding box center [80, 66] width 12 height 12
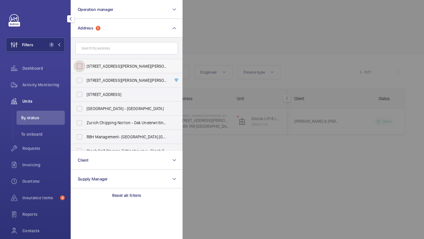
checkbox input "false"
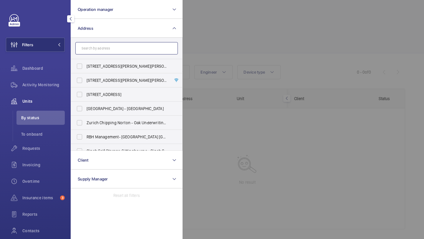
click at [101, 51] on input "text" at bounding box center [126, 48] width 102 height 12
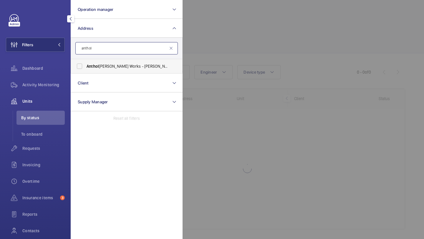
type input "anthol"
click at [106, 66] on span "Anthol ogy Hale Works - Hale Works Apartments, LONDON N17 9GW" at bounding box center [127, 66] width 81 height 6
click at [85, 66] on input "Anthol ogy Hale Works - Hale Works Apartments, LONDON N17 9GW" at bounding box center [80, 66] width 12 height 12
checkbox input "true"
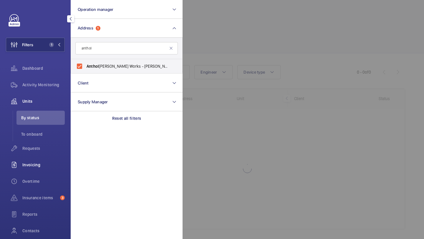
click at [36, 165] on span "Invoicing" at bounding box center [43, 165] width 42 height 6
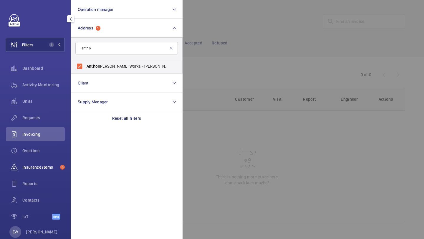
click at [36, 172] on div "Insurance items 3" at bounding box center [35, 167] width 59 height 14
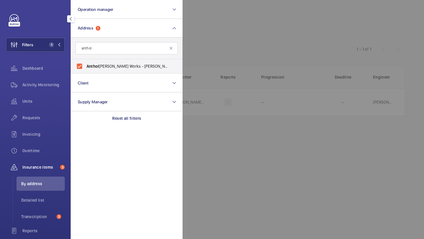
click at [233, 14] on div at bounding box center [394, 119] width 424 height 239
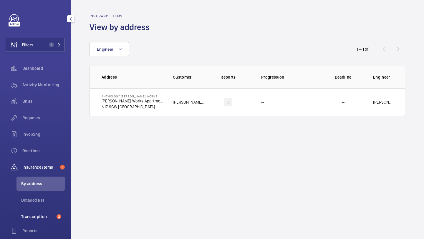
click at [48, 221] on li "Transcription 3" at bounding box center [40, 217] width 48 height 14
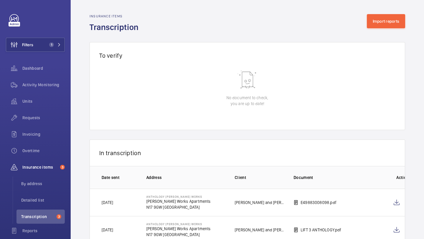
scroll to position [19, 0]
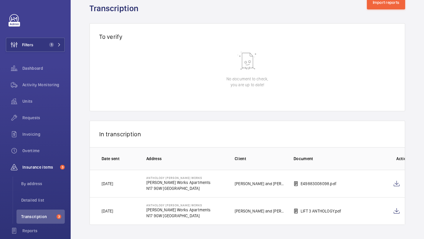
click at [152, 179] on p "Anthology Hale Works" at bounding box center [178, 178] width 64 height 4
click at [403, 186] on wm-front-icon-button at bounding box center [396, 184] width 14 height 14
click at [44, 88] on div "Activity Monitoring" at bounding box center [35, 85] width 59 height 14
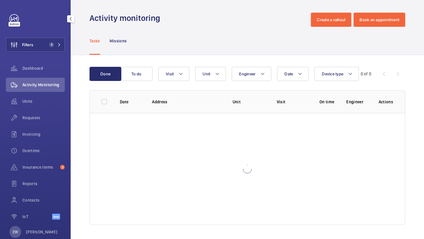
scroll to position [1, 0]
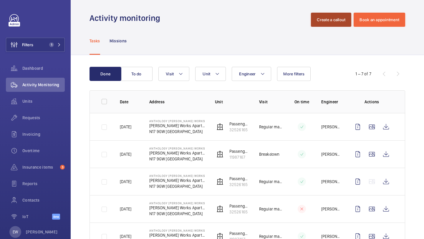
click at [343, 14] on button "Create a callout" at bounding box center [331, 20] width 40 height 14
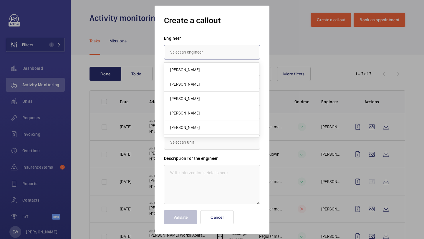
click at [236, 56] on input "text" at bounding box center [212, 52] width 96 height 15
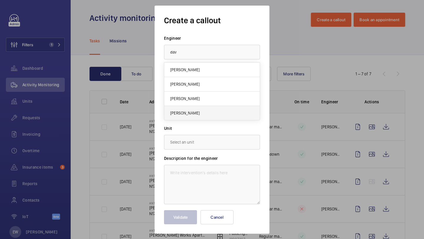
click at [209, 109] on mat-option "[PERSON_NAME]" at bounding box center [211, 113] width 95 height 14
click at [208, 83] on div at bounding box center [211, 82] width 95 height 14
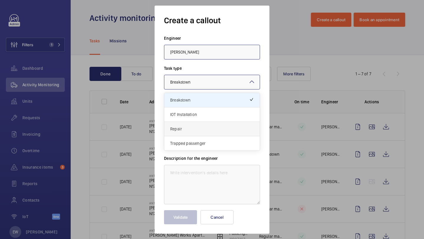
click at [189, 126] on span "Repair" at bounding box center [212, 129] width 84 height 6
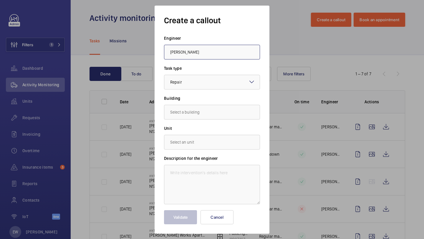
type input "David Cliffordr"
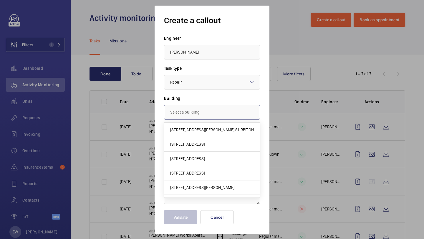
click at [194, 114] on input "text" at bounding box center [212, 112] width 96 height 15
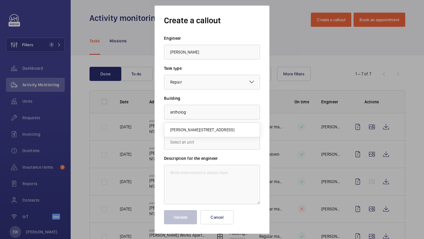
click at [191, 128] on span "Hale Works Apartments, N17 9GW LONDON" at bounding box center [202, 130] width 64 height 6
type input "Hale Works Apartments, N17 9GW LONDON"
click at [190, 136] on input "text" at bounding box center [212, 142] width 96 height 15
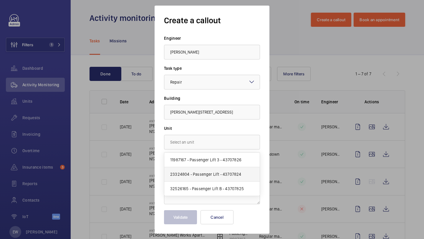
click at [189, 176] on span "23324804 - Passenger Lift - 43707824" at bounding box center [205, 174] width 71 height 6
type input "23324804 - Passenger Lift - 43707824"
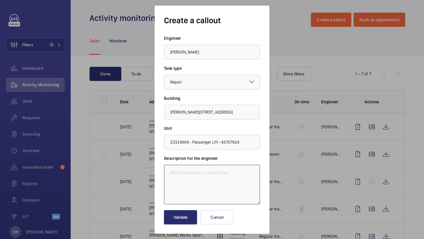
click at [230, 194] on textarea at bounding box center [212, 184] width 96 height 39
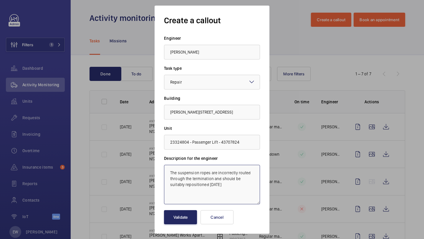
type textarea "The suspension ropes are incorrectly routed through the termination and should …"
click at [193, 217] on button "Validate" at bounding box center [180, 217] width 33 height 14
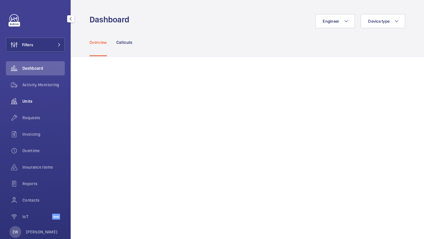
click at [36, 101] on span "Units" at bounding box center [43, 101] width 42 height 6
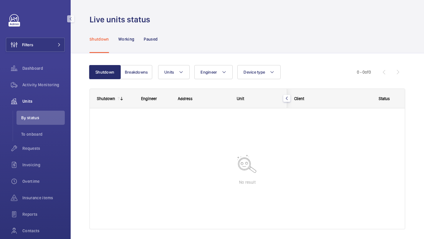
click at [193, 31] on div "Shutdown Working Paused" at bounding box center [246, 39] width 315 height 28
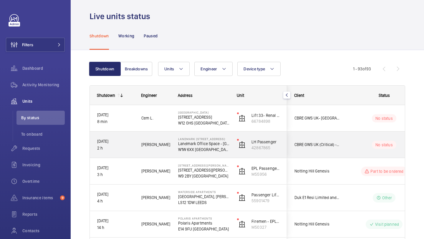
scroll to position [4, 0]
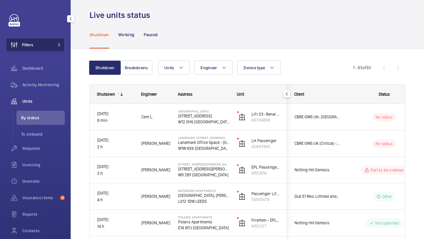
click at [49, 46] on button "Filters" at bounding box center [35, 45] width 59 height 14
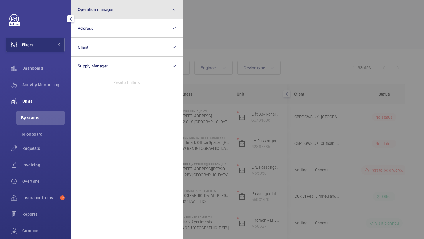
click at [86, 8] on span "Operation manager" at bounding box center [96, 9] width 36 height 5
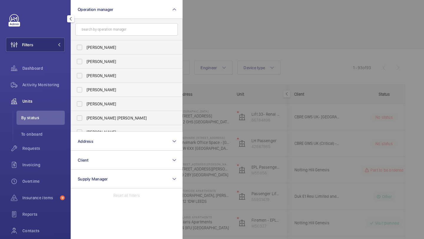
scroll to position [36, 0]
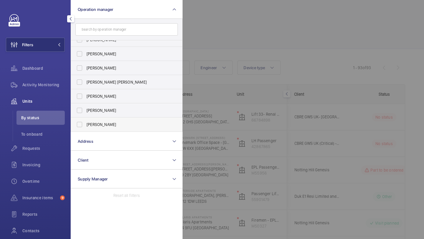
click at [103, 124] on span "[PERSON_NAME]" at bounding box center [127, 125] width 81 height 6
click at [85, 124] on input "[PERSON_NAME]" at bounding box center [80, 125] width 12 height 12
checkbox input "true"
click at [262, 29] on div at bounding box center [394, 119] width 424 height 239
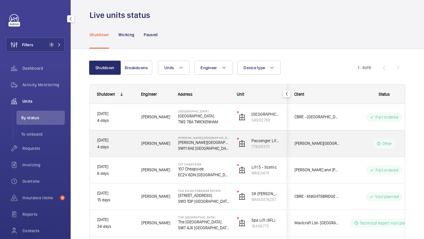
click at [342, 153] on div "Other" at bounding box center [380, 143] width 80 height 21
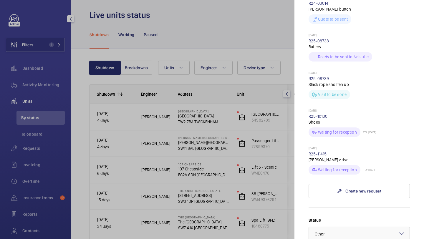
scroll to position [380, 0]
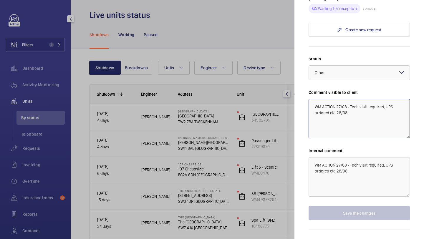
click at [314, 99] on textarea "WM ACTION 27/08 - Tech visit required, UPS ordered eta 28/08" at bounding box center [358, 118] width 101 height 39
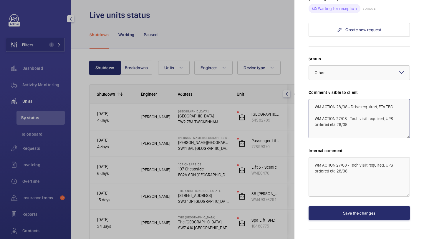
drag, startPoint x: 397, startPoint y: 95, endPoint x: 313, endPoint y: 94, distance: 83.9
click at [313, 99] on textarea "WM ACTION 28/08 - Drive required, ETA TBC WM ACTION 27/08 - Tech visit required…" at bounding box center [358, 118] width 101 height 39
type textarea "WM ACTION 28/08 - Drive required, ETA TBC WM ACTION 27/08 - Tech visit required…"
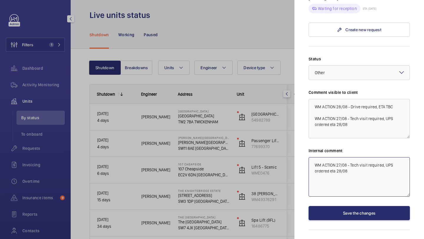
click at [314, 157] on textarea "WM ACTION 27/08 - Tech visit required, UPS ordered eta 28/08" at bounding box center [358, 176] width 101 height 39
paste textarea "WM ACTION 28/08 - Drive required, ETA TBC"
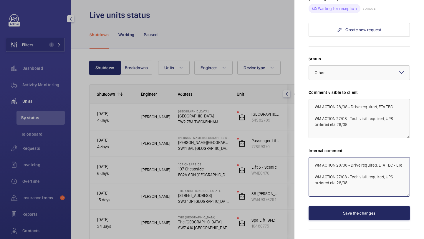
type textarea "WM ACTION 28/08 - Drive required, ETA TBC - Elle WM ACTION 27/08 - Tech visit r…"
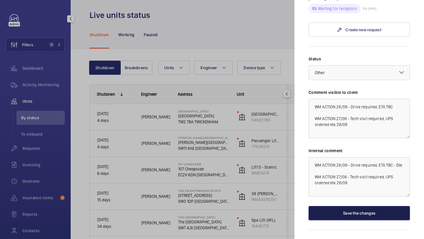
click at [351, 206] on button "Save the changes" at bounding box center [358, 213] width 101 height 14
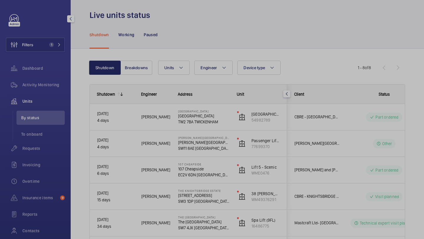
scroll to position [0, 0]
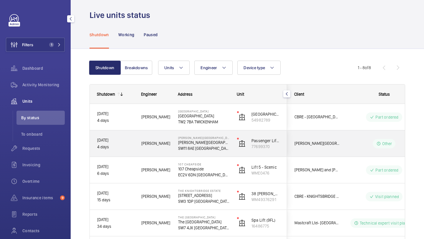
click at [352, 144] on wm-front-pills-cell "Other" at bounding box center [383, 143] width 73 height 9
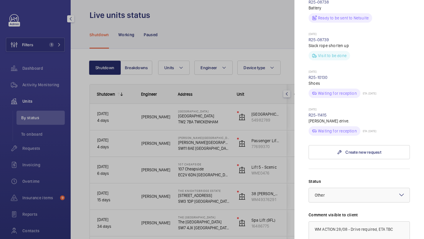
scroll to position [278, 0]
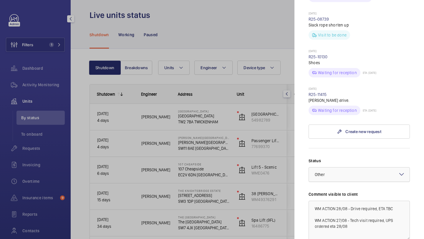
click at [342, 167] on div at bounding box center [359, 174] width 101 height 14
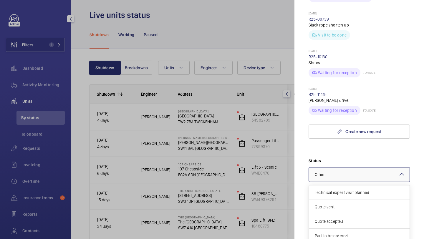
scroll to position [50, 0]
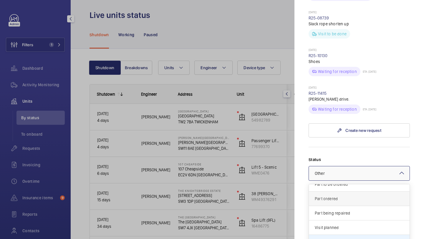
click at [342, 196] on span "Part ordered" at bounding box center [359, 199] width 89 height 6
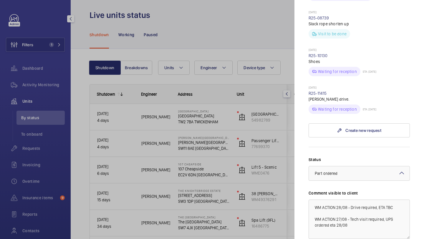
scroll to position [383, 0]
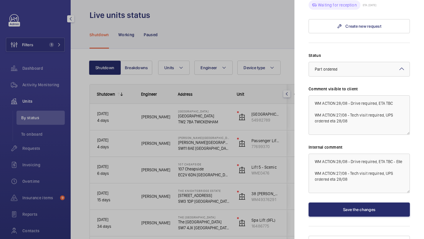
click at [342, 190] on div "Status Select a status × Part ordered × Comment visible to client WM ACTION 28/…" at bounding box center [358, 134] width 101 height 164
click at [342, 202] on button "Save the changes" at bounding box center [358, 209] width 101 height 14
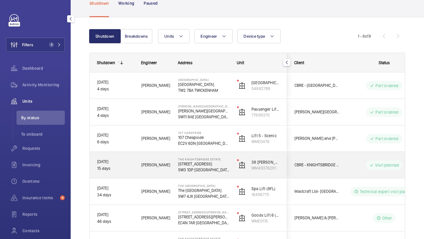
scroll to position [37, 0]
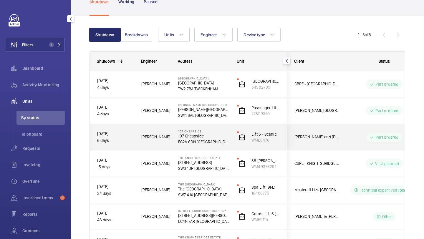
click at [320, 139] on span "Cushman and Wakefield 107 Cheapside" at bounding box center [316, 137] width 45 height 7
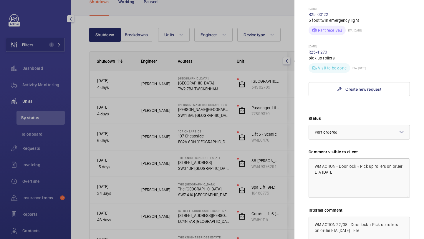
scroll to position [195, 0]
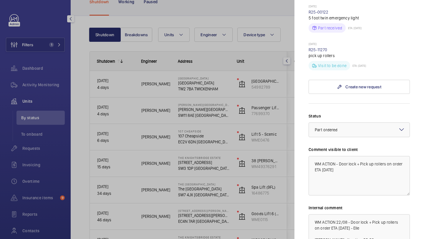
click at [266, 151] on div at bounding box center [212, 119] width 424 height 239
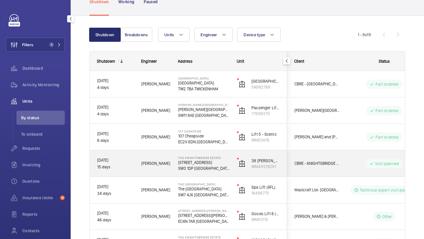
click at [310, 166] on span "CBRE - KNIGHTSBRIDGE ESTATE" at bounding box center [316, 163] width 45 height 7
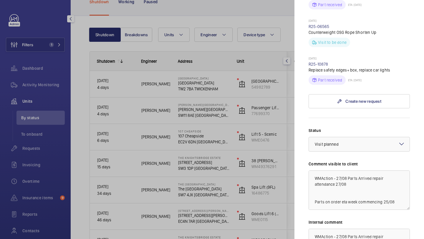
scroll to position [12, 0]
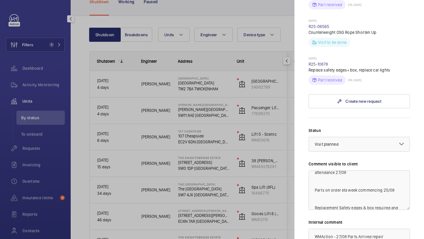
click at [267, 157] on div at bounding box center [212, 119] width 424 height 239
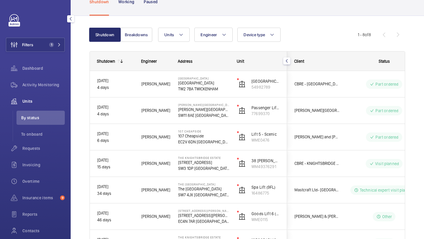
scroll to position [0, 0]
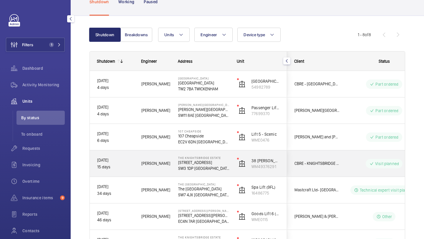
click at [328, 158] on div "CBRE - KNIGHTSBRIDGE ESTATE" at bounding box center [313, 163] width 52 height 19
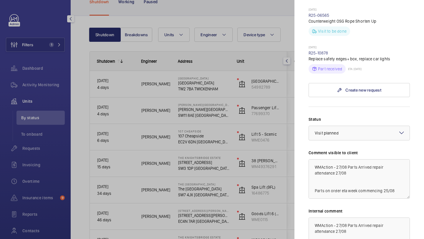
scroll to position [233, 0]
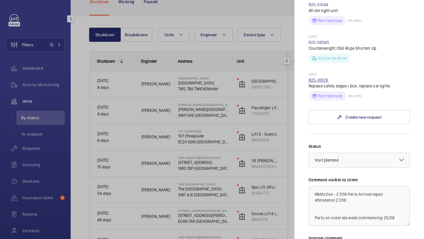
drag, startPoint x: 329, startPoint y: 68, endPoint x: 309, endPoint y: 69, distance: 20.3
click at [309, 72] on div "13/08/2025 R25-10878 Replace safety edges+ box, replace car lights Part receive…" at bounding box center [358, 86] width 101 height 28
copy link "R25-10878"
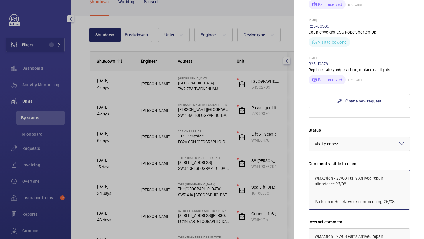
click at [312, 170] on textarea "WMAction - 27/08 Parts Arrived repair attendance 27/08 Parts on order eta week …" at bounding box center [358, 189] width 101 height 39
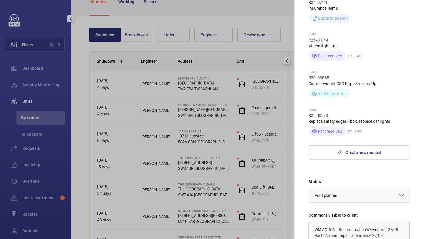
scroll to position [229, 0]
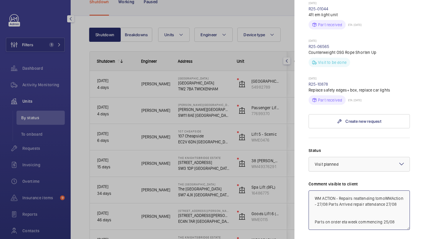
drag, startPoint x: 384, startPoint y: 188, endPoint x: 354, endPoint y: 187, distance: 30.0
click at [354, 190] on textarea "WM ACTION - Repairs reattending tomoWMAction - 27/08 Parts Arrived repair atten…" at bounding box center [358, 209] width 101 height 39
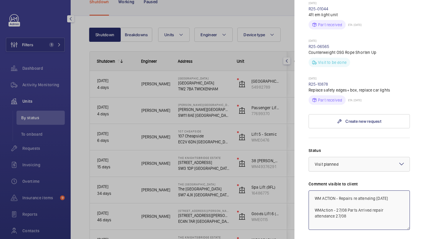
click at [334, 190] on textarea "WM ACTION - Repairs re attending Friday WMAction - 27/08 Parts Arrived repair a…" at bounding box center [358, 209] width 101 height 39
drag, startPoint x: 398, startPoint y: 188, endPoint x: 311, endPoint y: 184, distance: 86.9
click at [311, 190] on textarea "WM ACTION 28/08 - Repairs re attending Friday WMAction - 27/08 Parts Arrived re…" at bounding box center [358, 209] width 101 height 39
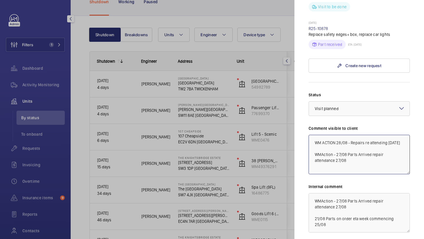
scroll to position [324, 0]
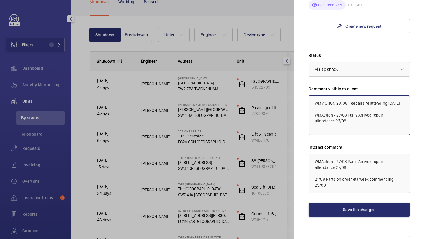
type textarea "WM ACTION 28/08 - Repairs re attending Friday WMAction - 27/08 Parts Arrived re…"
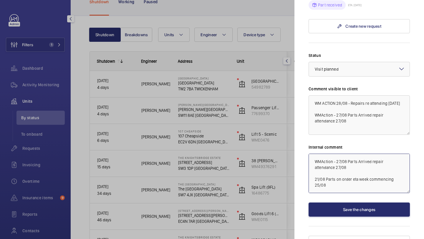
click at [312, 154] on textarea "WMAction - 27/08 Parts Arrived repair attendance 27/08 21/08 Parts on order eta…" at bounding box center [358, 173] width 101 height 39
paste textarea "WM ACTION 28/08 - Repairs re attending Friday"
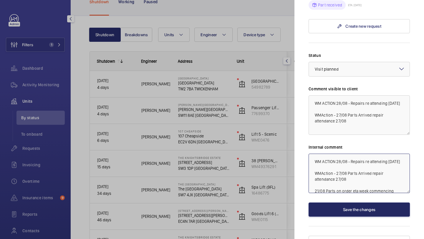
type textarea "WM ACTION 28/08 - Repairs re attending Friday WMAction - 27/08 Parts Arrived re…"
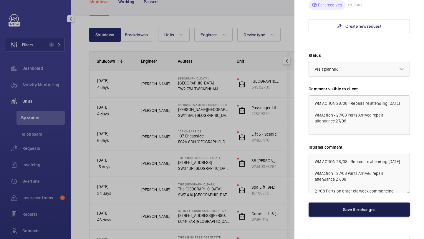
click at [370, 202] on button "Save the changes" at bounding box center [358, 209] width 101 height 14
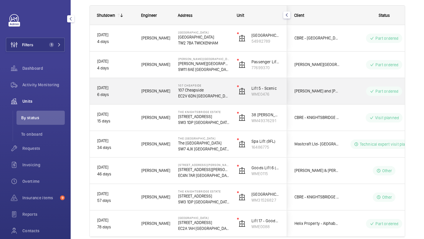
scroll to position [110, 0]
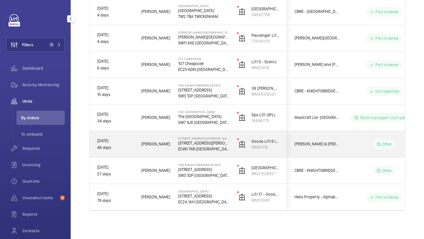
click at [328, 152] on div "[PERSON_NAME] & [PERSON_NAME] [PERSON_NAME] [PERSON_NAME]" at bounding box center [313, 144] width 52 height 19
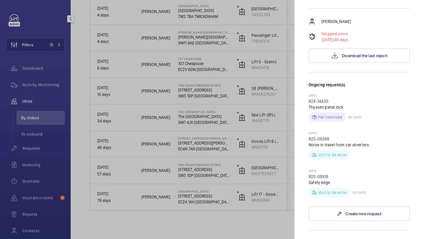
scroll to position [286, 0]
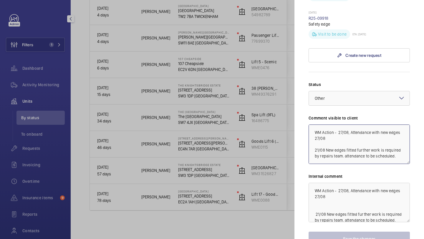
drag, startPoint x: 326, startPoint y: 100, endPoint x: 315, endPoint y: 95, distance: 12.1
click at [315, 124] on textarea "WM Action - 27/08, Attendance with new edges 27/08 21/08 New edges fitted furth…" at bounding box center [358, 143] width 101 height 39
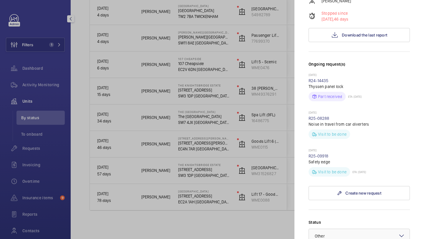
scroll to position [82, 0]
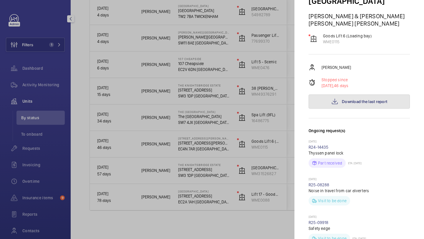
click at [338, 98] on mat-icon at bounding box center [334, 101] width 7 height 7
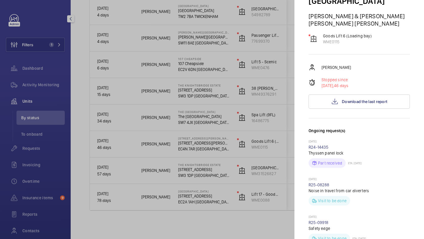
scroll to position [280, 0]
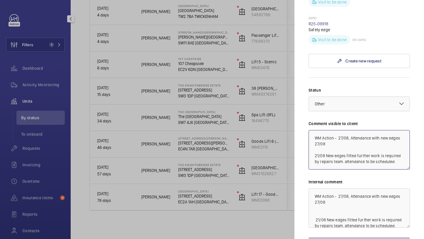
click at [312, 130] on textarea "WM Action - 27/08, Attendance with new edges 27/08 21/08 New edges fitted furth…" at bounding box center [358, 149] width 101 height 39
click at [320, 130] on textarea "WM Action - 27/08, Attendance with new edges 27/08 21/08 New edges fitted furth…" at bounding box center [358, 149] width 101 height 39
click at [313, 130] on textarea "WM Action - 27/08, Attendance with new edges 27/08 21/08 New edges fitted furth…" at bounding box center [358, 149] width 101 height 39
click at [335, 130] on textarea "WM ACTION - WM Action - 27/08, Attendance with new edges 27/08 21/08 New edges …" at bounding box center [358, 149] width 101 height 39
click at [350, 130] on textarea "WM ACTION 28/08 - WM Action - 27/08, Attendance with new edges 27/08 21/08 New …" at bounding box center [358, 149] width 101 height 39
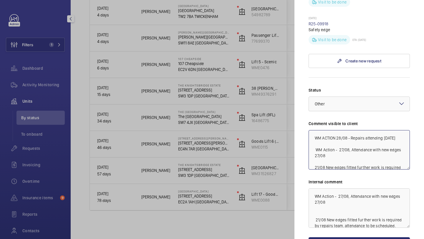
drag, startPoint x: 401, startPoint y: 98, endPoint x: 299, endPoint y: 100, distance: 101.5
click at [299, 100] on mat-sidenav "Stopped unit 1 King William Street 1 King William Street EC4N 7AR LONDON Cushma…" at bounding box center [358, 119] width 129 height 239
type textarea "WM ACTION 28/08 - Repairs attending Friday WM Action - 27/08, Attendance with n…"
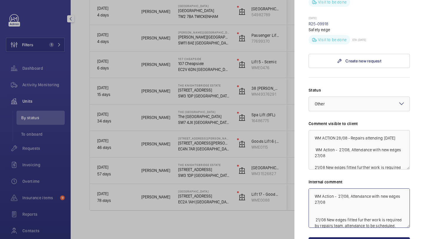
click at [314, 188] on textarea "WM Action - 27/08, Attendance with new edges 27/08 21/08 New edges fitted furth…" at bounding box center [358, 207] width 101 height 39
paste textarea "WM ACTION 28/08 - Repairs attending Friday"
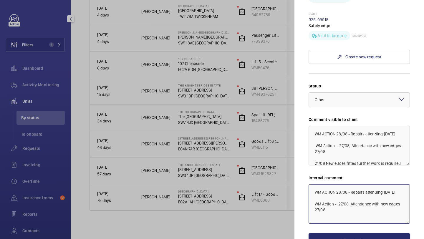
scroll to position [286, 0]
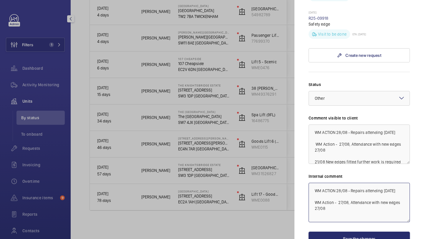
click at [320, 183] on textarea "WM ACTION 28/08 - Repairs attending Friday WM Action - 27/08, Attendance with n…" at bounding box center [358, 202] width 101 height 39
click at [332, 95] on div "× Other" at bounding box center [327, 98] width 25 height 6
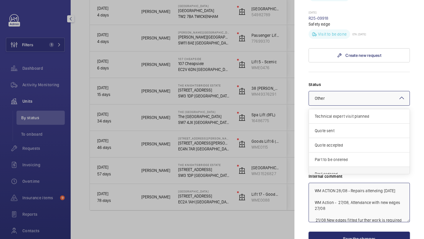
scroll to position [50, 0]
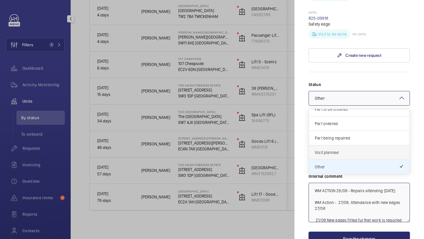
click at [339, 145] on div "Visit planned" at bounding box center [359, 152] width 101 height 14
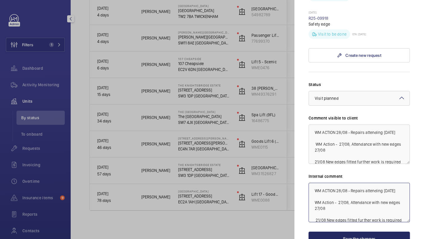
type textarea "WM ACTION 28/08 - Repairs attending Friday WM Action - 27/08, Attendance with n…"
click at [349, 232] on button "Save the changes" at bounding box center [358, 239] width 101 height 14
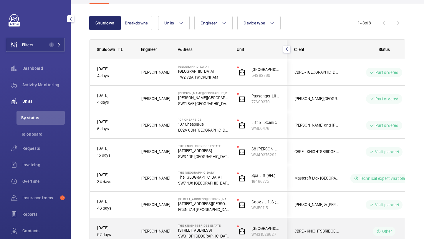
scroll to position [12, 0]
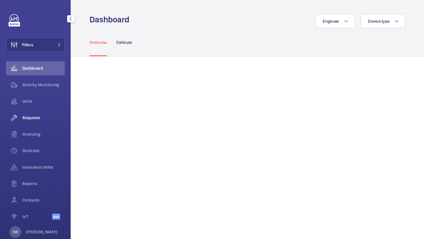
click at [32, 116] on span "Requests" at bounding box center [43, 118] width 42 height 6
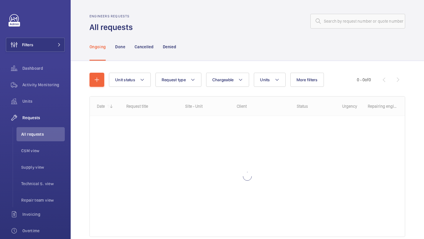
click at [338, 30] on div "Engineers requests All requests" at bounding box center [246, 23] width 315 height 19
click at [338, 23] on input "text" at bounding box center [357, 21] width 95 height 15
paste input "R25-10878"
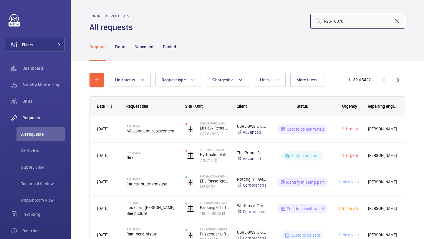
click at [402, 26] on input "R25-10878" at bounding box center [357, 21] width 95 height 15
click at [399, 26] on input "R25-10878" at bounding box center [357, 21] width 95 height 15
type input "R25-10878"
click at [399, 21] on mat-icon at bounding box center [396, 21] width 7 height 7
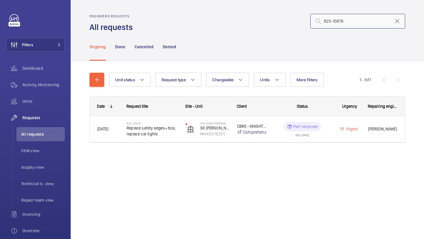
type input "R25-10878"
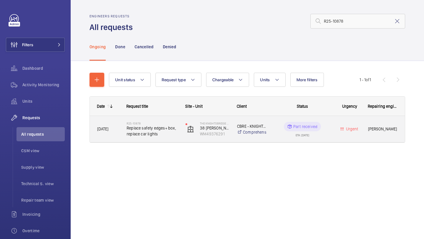
click at [159, 123] on h2 "R25-10878" at bounding box center [152, 124] width 51 height 4
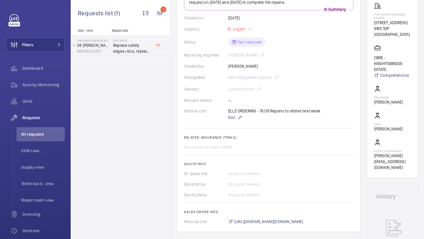
scroll to position [103, 0]
click at [252, 222] on span "[URL][DOMAIN_NAME][DOMAIN_NAME]" at bounding box center [268, 221] width 69 height 6
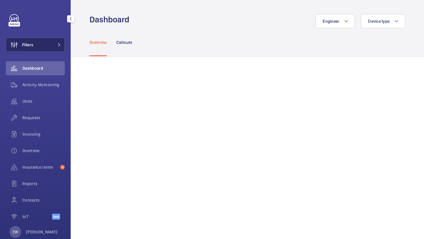
click at [64, 49] on button "Filters" at bounding box center [35, 45] width 59 height 14
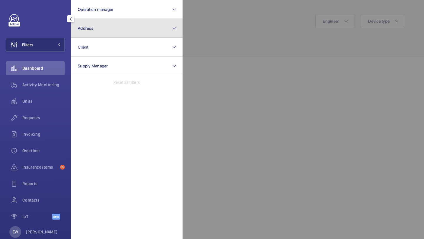
click at [90, 36] on button "Address" at bounding box center [127, 28] width 112 height 19
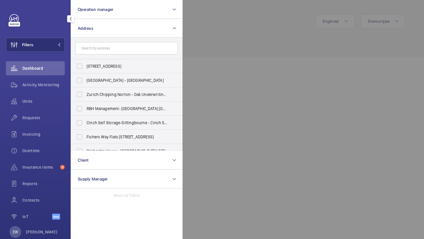
click at [94, 46] on input "text" at bounding box center [126, 48] width 102 height 12
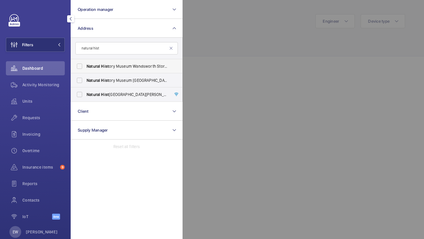
type input "natural hist"
click at [102, 66] on span "Hist" at bounding box center [105, 66] width 8 height 5
click at [85, 66] on input "Natural Hist ory Museum Wandsworth Storage Facility - [GEOGRAPHIC_DATA]" at bounding box center [80, 66] width 12 height 12
checkbox input "true"
click at [101, 91] on label "Natural Hist [GEOGRAPHIC_DATA][PERSON_NAME]" at bounding box center [122, 94] width 102 height 14
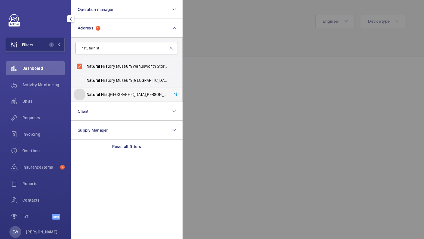
click at [85, 91] on input "Natural Hist [GEOGRAPHIC_DATA][PERSON_NAME]" at bounding box center [80, 95] width 12 height 12
checkbox input "true"
click at [101, 79] on span "Hist" at bounding box center [105, 80] width 8 height 5
click at [85, 79] on input "Natural Hist ory Museum [GEOGRAPHIC_DATA][PERSON_NAME]" at bounding box center [80, 80] width 12 height 12
checkbox input "true"
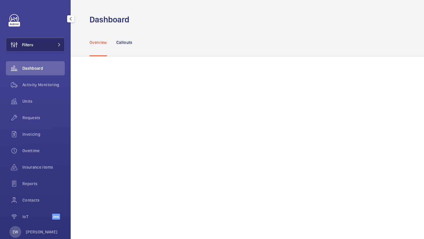
click at [55, 41] on button "Filters" at bounding box center [35, 45] width 59 height 14
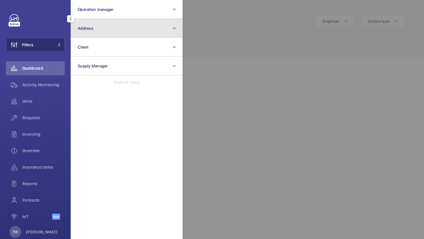
click at [90, 26] on span "Address" at bounding box center [86, 28] width 16 height 5
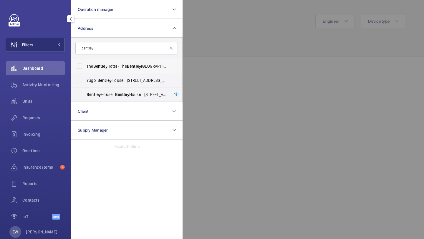
type input "bentley"
click at [104, 68] on span "Bentley" at bounding box center [100, 66] width 14 height 5
click at [85, 68] on input "The [GEOGRAPHIC_DATA] - [GEOGRAPHIC_DATA]" at bounding box center [80, 66] width 12 height 12
checkbox input "true"
click at [52, 98] on span "Units" at bounding box center [43, 101] width 42 height 6
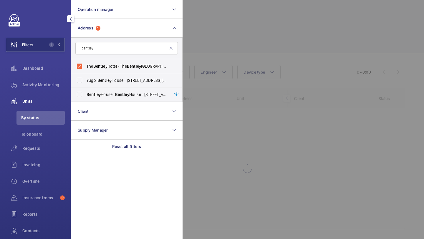
click at [202, 38] on div at bounding box center [394, 119] width 424 height 239
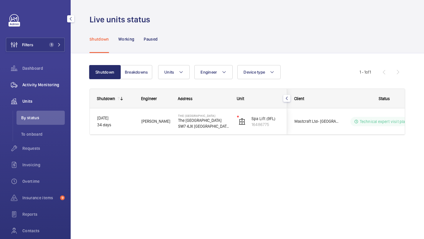
click at [60, 90] on div "Activity Monitoring" at bounding box center [35, 85] width 59 height 14
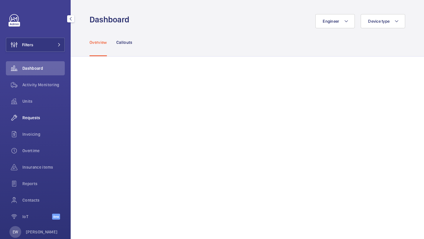
click at [48, 111] on div "Requests" at bounding box center [35, 118] width 59 height 14
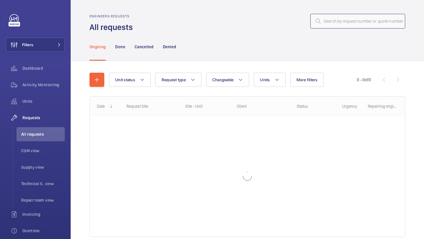
click at [331, 19] on input "text" at bounding box center [357, 21] width 95 height 15
paste input "R25-11390"
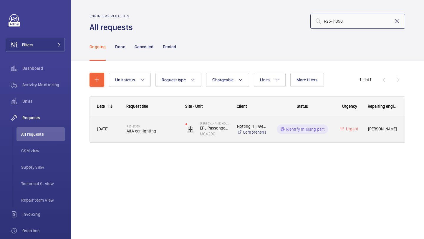
type input "R25-11390"
click at [158, 122] on div "R25-11390 A&A car lighting" at bounding box center [152, 129] width 51 height 17
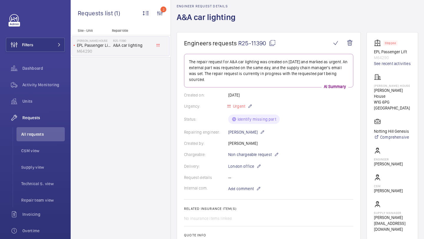
scroll to position [196, 0]
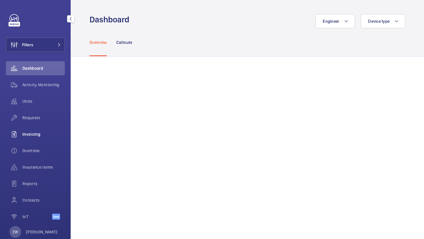
click at [55, 127] on div "Invoicing" at bounding box center [35, 134] width 59 height 14
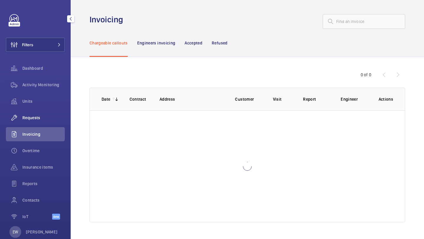
click at [54, 122] on div "Requests" at bounding box center [35, 118] width 59 height 14
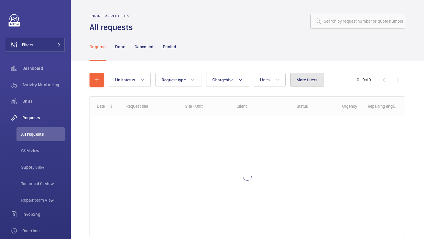
click at [305, 77] on button "More filters" at bounding box center [307, 80] width 34 height 14
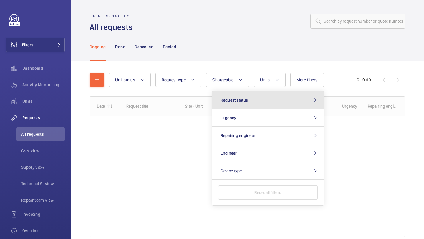
click at [281, 101] on button "Request status" at bounding box center [267, 100] width 111 height 18
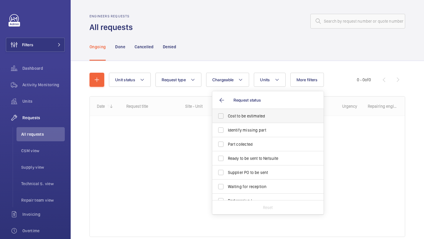
click at [268, 112] on label "Cost to be estimated" at bounding box center [263, 116] width 102 height 14
click at [227, 112] on input "Cost to be estimated" at bounding box center [221, 116] width 12 height 12
checkbox input "true"
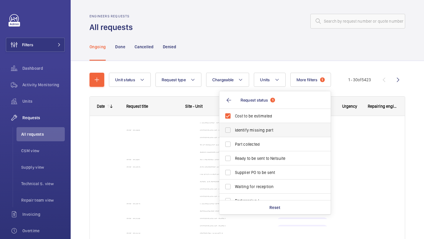
click at [258, 129] on span "Identify missing part" at bounding box center [275, 130] width 81 height 6
click at [234, 129] on input "Identify missing part" at bounding box center [228, 130] width 12 height 12
checkbox input "true"
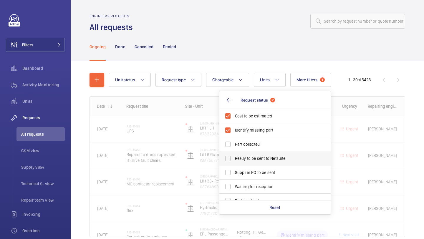
click at [245, 162] on label "Ready to be sent to Netsuite" at bounding box center [270, 158] width 102 height 14
click at [234, 162] on input "Ready to be sent to Netsuite" at bounding box center [228, 158] width 12 height 12
checkbox input "true"
click at [242, 173] on span "Supplier PO to be sent" at bounding box center [275, 172] width 81 height 6
click at [234, 173] on input "Supplier PO to be sent" at bounding box center [228, 173] width 12 height 12
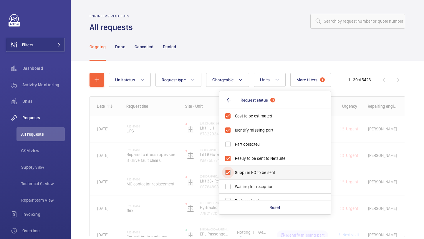
checkbox input "true"
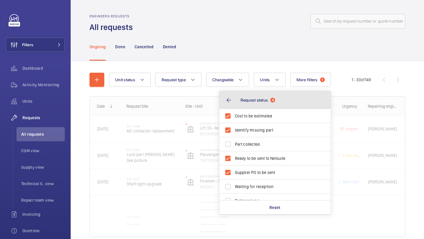
click at [244, 93] on button "Request status 4" at bounding box center [274, 100] width 111 height 18
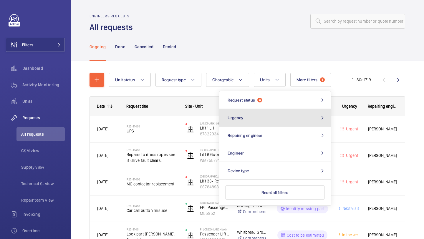
click at [242, 119] on span "Urgency" at bounding box center [235, 117] width 16 height 5
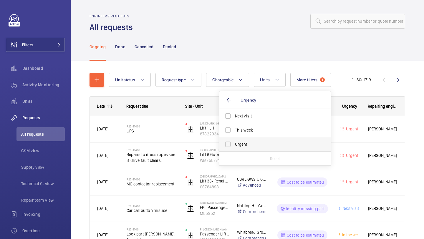
click at [240, 144] on span "Urgent" at bounding box center [275, 144] width 81 height 6
click at [234, 144] on input "Urgent" at bounding box center [228, 144] width 12 height 12
checkbox input "true"
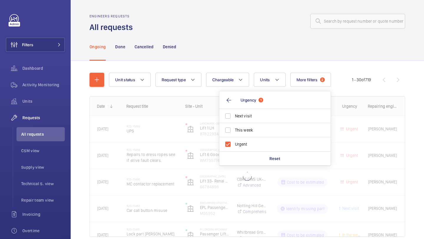
click at [223, 57] on div "Ongoing Done Cancelled Denied" at bounding box center [246, 47] width 315 height 28
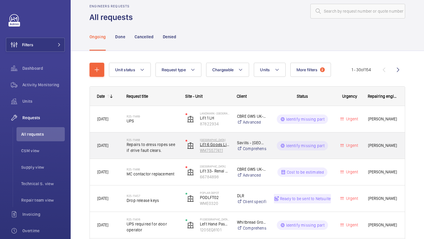
scroll to position [10, 0]
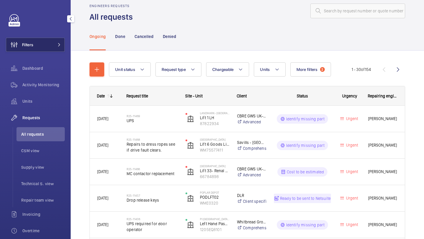
click at [51, 48] on button "Filters" at bounding box center [35, 45] width 59 height 14
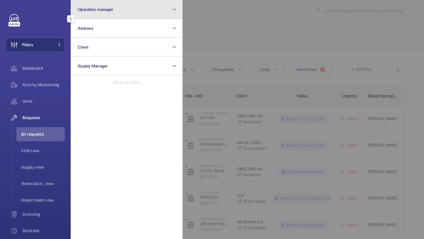
click at [101, 1] on button "Operation manager" at bounding box center [127, 9] width 112 height 19
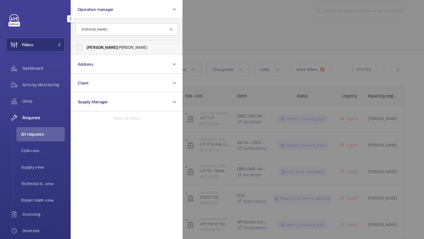
type input "alex"
click at [113, 41] on label "Alex Waterman" at bounding box center [122, 47] width 102 height 14
click at [85, 41] on input "Alex Waterman" at bounding box center [80, 47] width 12 height 12
checkbox input "true"
click at [232, 19] on div at bounding box center [394, 119] width 424 height 239
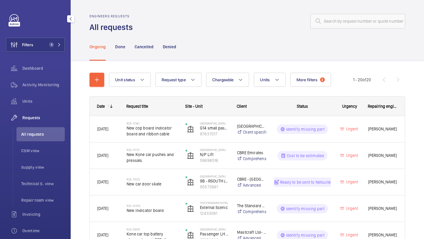
click at [302, 86] on button "More filters 2" at bounding box center [310, 80] width 41 height 14
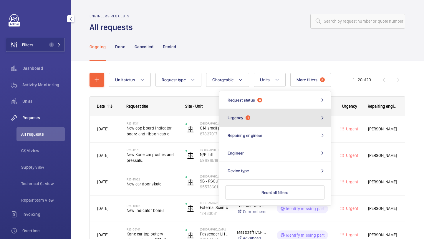
click at [264, 114] on button "Urgency 1" at bounding box center [274, 118] width 111 height 18
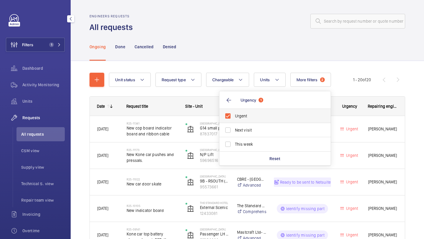
click at [260, 117] on span "Urgent" at bounding box center [275, 116] width 81 height 6
click at [234, 117] on input "Urgent" at bounding box center [228, 116] width 12 height 12
checkbox input "false"
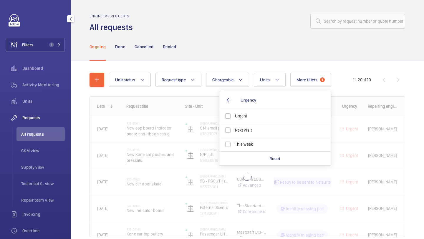
click at [282, 51] on div "Ongoing Done Cancelled Denied" at bounding box center [246, 47] width 315 height 28
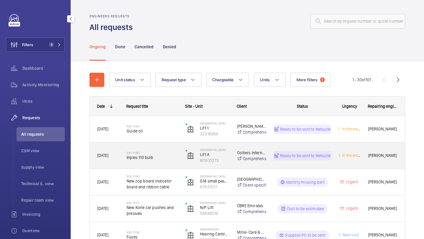
scroll to position [12, 0]
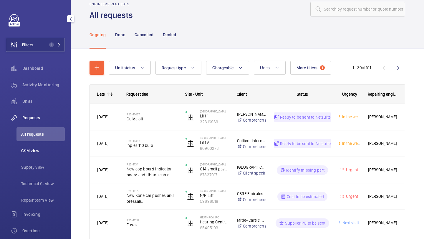
click at [56, 151] on span "CSM view" at bounding box center [43, 151] width 44 height 6
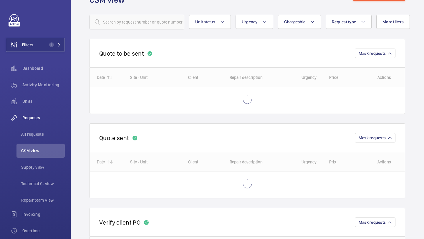
scroll to position [57, 0]
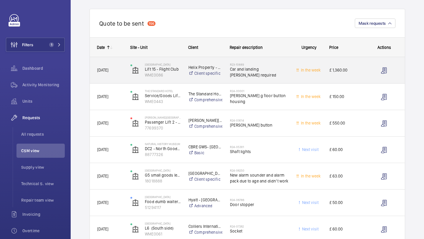
scroll to position [50, 0]
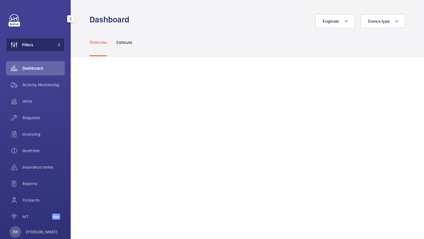
click at [48, 39] on button "Filters" at bounding box center [35, 45] width 59 height 14
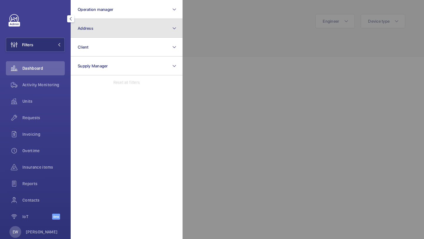
click at [88, 24] on button "Address" at bounding box center [127, 28] width 112 height 19
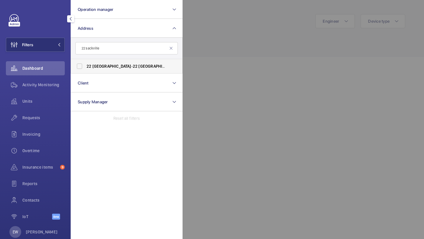
type input "22 sackville"
click at [98, 62] on label "22 Sackville - 22 Sackville St, LONDON W1S 3DN" at bounding box center [122, 66] width 102 height 14
click at [85, 62] on input "22 Sackville - 22 Sackville St, LONDON W1S 3DN" at bounding box center [80, 66] width 12 height 12
checkbox input "true"
click at [44, 106] on div "Units" at bounding box center [35, 101] width 59 height 14
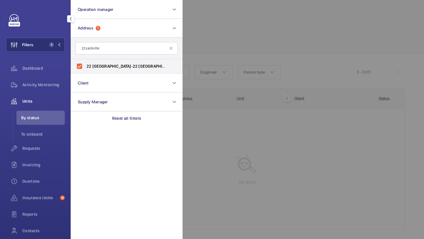
click at [205, 43] on div at bounding box center [394, 119] width 424 height 239
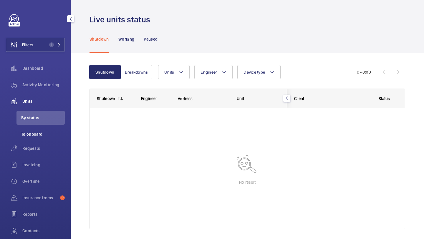
click at [51, 134] on span "To onboard" at bounding box center [43, 134] width 44 height 6
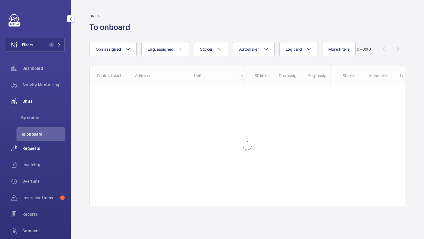
click at [41, 149] on span "Requests" at bounding box center [43, 148] width 42 height 6
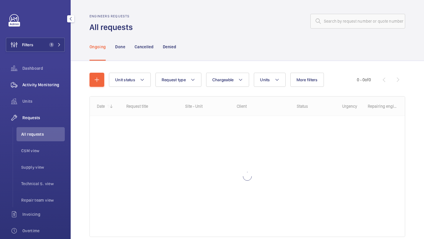
click at [50, 85] on span "Activity Monitoring" at bounding box center [43, 85] width 42 height 6
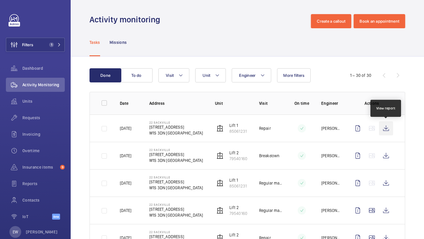
click at [386, 130] on wm-front-icon-button at bounding box center [386, 128] width 14 height 14
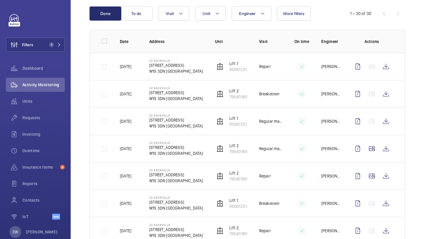
scroll to position [63, 0]
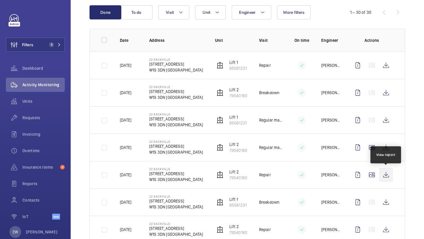
click at [385, 175] on wm-front-icon-button at bounding box center [386, 175] width 14 height 14
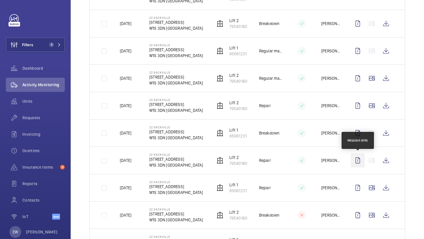
scroll to position [0, 0]
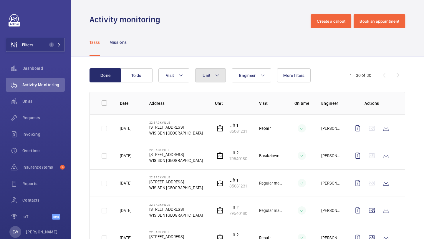
click at [211, 74] on button "Unit" at bounding box center [210, 75] width 31 height 14
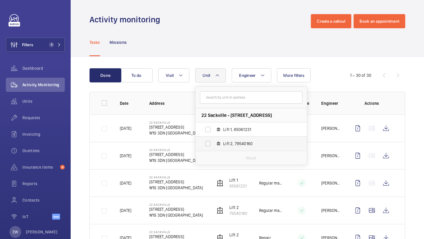
click at [223, 141] on label "Lift 2, 79540160" at bounding box center [246, 144] width 102 height 14
click at [214, 141] on input "Lift 2, 79540160" at bounding box center [208, 144] width 12 height 12
checkbox input "true"
click at [220, 37] on div "Tasks Missions" at bounding box center [246, 42] width 315 height 28
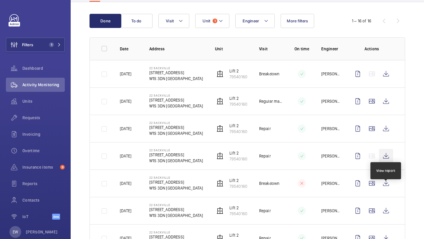
scroll to position [57, 0]
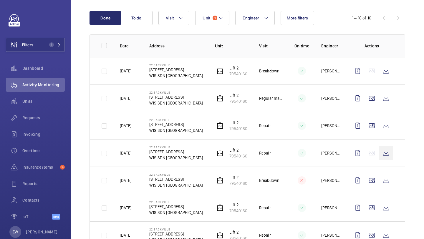
click at [384, 155] on wm-front-icon-button at bounding box center [386, 153] width 14 height 14
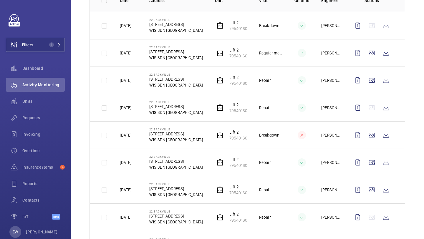
scroll to position [111, 0]
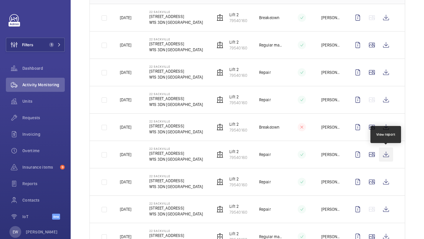
click at [383, 152] on wm-front-icon-button at bounding box center [386, 154] width 14 height 14
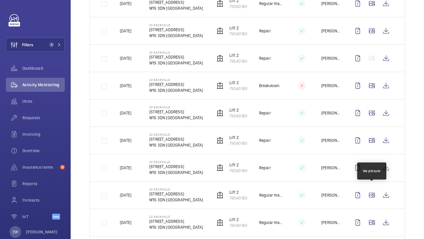
scroll to position [163, 0]
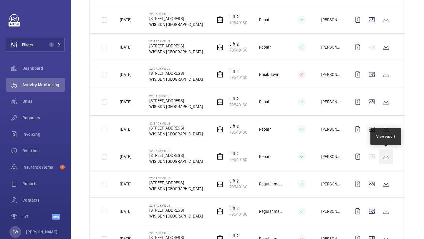
click at [384, 157] on wm-front-icon-button at bounding box center [386, 156] width 14 height 14
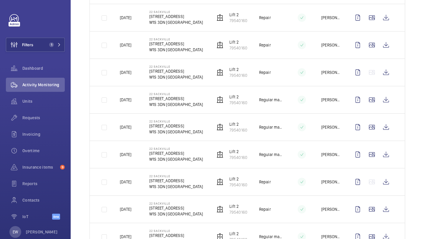
scroll to position [252, 0]
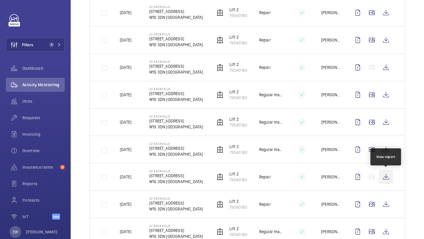
click at [386, 178] on wm-front-icon-button at bounding box center [386, 177] width 14 height 14
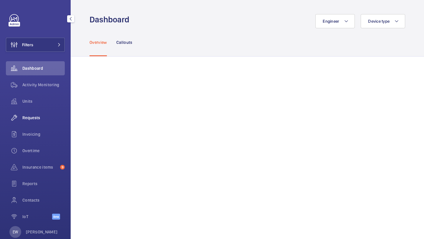
click at [42, 120] on span "Requests" at bounding box center [43, 118] width 42 height 6
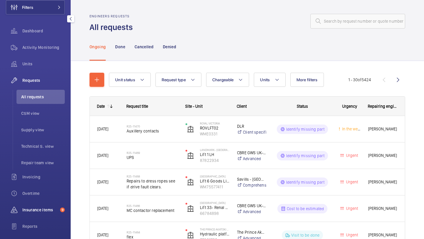
scroll to position [38, 0]
click at [39, 211] on span "Insurance items" at bounding box center [39, 209] width 35 height 6
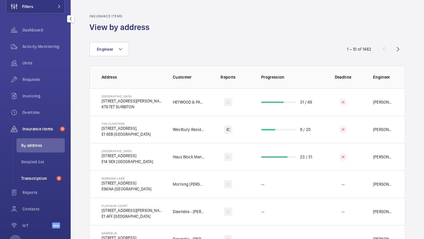
click at [52, 175] on span "Transcription" at bounding box center [37, 178] width 33 height 6
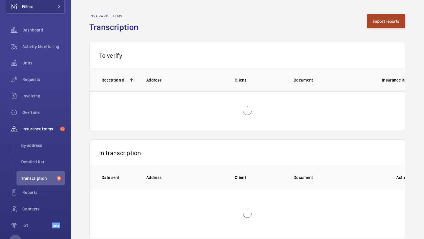
click at [375, 24] on button "Import reports" at bounding box center [386, 21] width 39 height 14
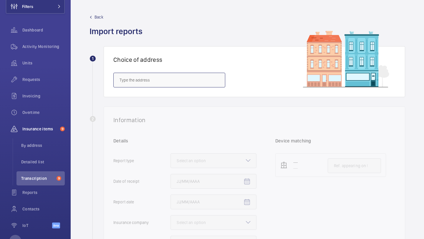
click at [189, 80] on input "text" at bounding box center [169, 80] width 112 height 15
click at [205, 97] on mat-option "22 Sackville - 22 Sackville St, LONDON W1S 3DN" at bounding box center [169, 98] width 111 height 14
type input "22 Sackville - 22 Sackville St, LONDON W1S 3DN"
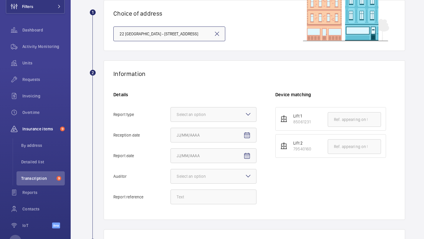
scroll to position [95, 0]
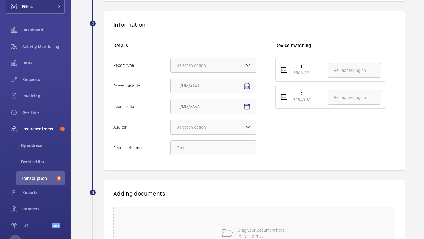
click at [207, 64] on div "Select an option" at bounding box center [199, 65] width 44 height 6
click at [171, 64] on input "Report type Select an option" at bounding box center [171, 65] width 0 height 14
click at [201, 78] on div "Insurance company" at bounding box center [213, 83] width 85 height 14
click at [171, 72] on input "Report type Select an option Insurance company Consultant" at bounding box center [171, 65] width 0 height 14
click at [246, 84] on mat-icon "Open calendar" at bounding box center [246, 86] width 7 height 7
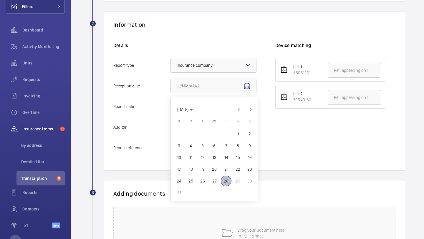
click at [224, 181] on span "28" at bounding box center [226, 181] width 11 height 11
type input "8/28/2025"
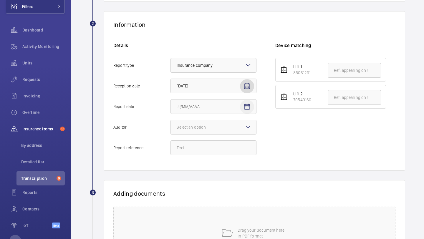
click at [249, 102] on span "Open calendar" at bounding box center [247, 107] width 14 height 14
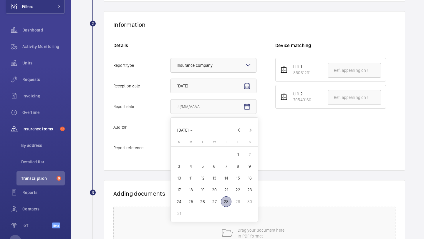
click at [225, 205] on span "28" at bounding box center [226, 201] width 11 height 11
type input "8/28/2025"
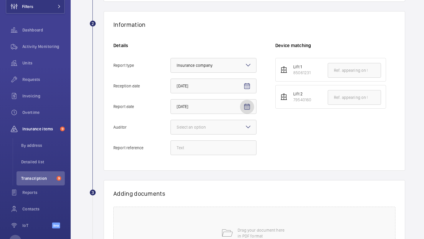
click at [243, 127] on div at bounding box center [213, 127] width 85 height 14
click at [171, 127] on input "Auditor Select an option" at bounding box center [171, 127] width 0 height 14
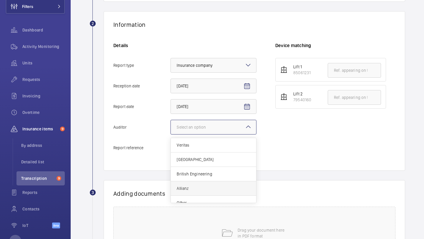
click at [212, 186] on span "Allianz" at bounding box center [214, 188] width 74 height 6
click at [171, 134] on input "Auditor Select an option Veritas Zurich British Engineering Allianz Other" at bounding box center [171, 127] width 0 height 14
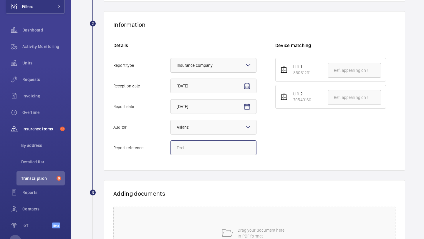
click at [217, 148] on input "Report reference" at bounding box center [213, 147] width 86 height 15
paste input "NZ26685311"
type input "NZ26685311 - lift 1"
drag, startPoint x: 218, startPoint y: 143, endPoint x: 181, endPoint y: 142, distance: 36.8
click at [181, 142] on input "NZ26685311 - lift 1" at bounding box center [213, 147] width 86 height 15
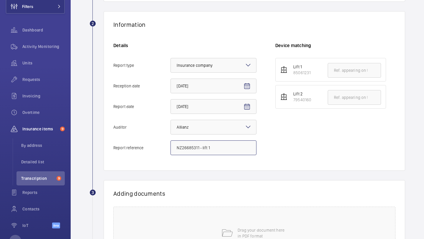
drag, startPoint x: 177, startPoint y: 147, endPoint x: 215, endPoint y: 147, distance: 37.7
click at [215, 147] on input "NZ26685311 - lift 1" at bounding box center [213, 147] width 86 height 15
click at [347, 72] on input "text" at bounding box center [354, 70] width 53 height 15
paste input "NZ26685311 - lift 1"
type input "NZ26685311 - lift 1"
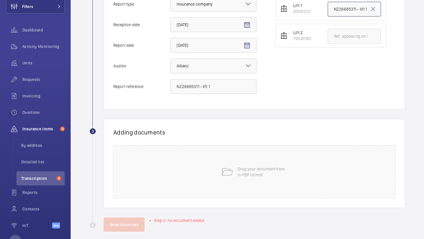
scroll to position [163, 0]
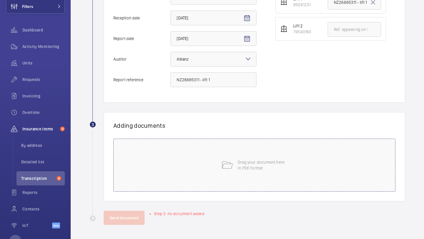
click at [217, 154] on div "Drag your document here in PDF format" at bounding box center [254, 165] width 282 height 53
click at [236, 143] on div "Drag your document here in PDF format" at bounding box center [254, 165] width 282 height 53
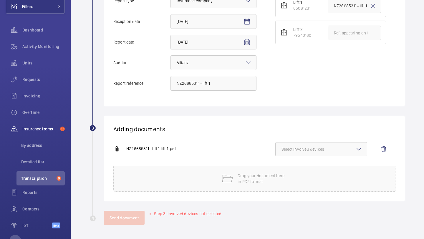
click at [297, 150] on span "Select involved devices" at bounding box center [320, 149] width 79 height 6
click at [317, 165] on span "85061231" at bounding box center [321, 168] width 61 height 6
click at [290, 165] on input "85061231" at bounding box center [284, 168] width 12 height 12
checkbox input "true"
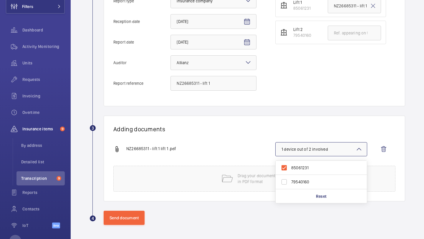
click at [257, 122] on div "Adding documents NZ26685311 - lift 1 lift 1 .pdf 1 device out of 2 involved 850…" at bounding box center [254, 159] width 301 height 86
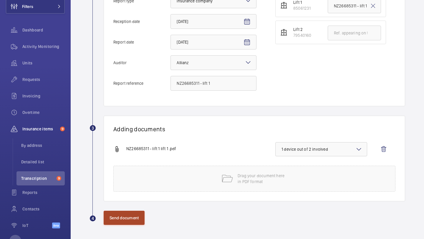
click at [131, 221] on button "Send document" at bounding box center [124, 218] width 41 height 14
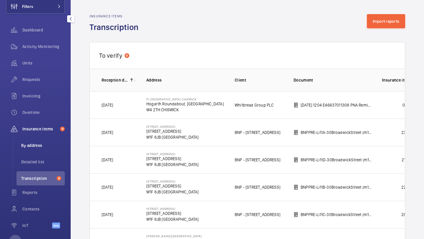
click at [43, 146] on span "By address" at bounding box center [43, 145] width 44 height 6
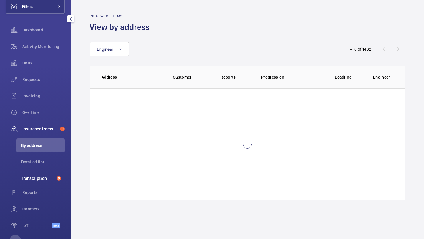
click at [41, 172] on li "Transcription 9" at bounding box center [40, 178] width 48 height 14
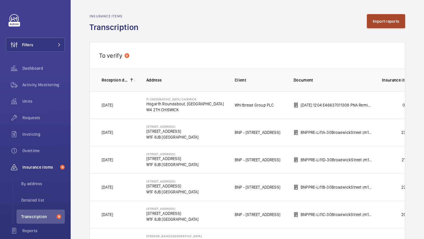
click at [390, 21] on button "Import reports" at bounding box center [386, 21] width 39 height 14
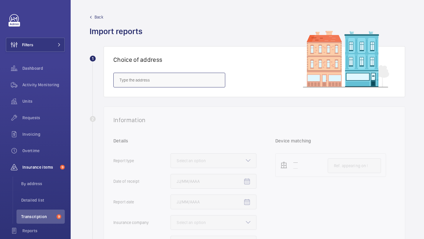
click at [168, 78] on input "text" at bounding box center [169, 80] width 112 height 15
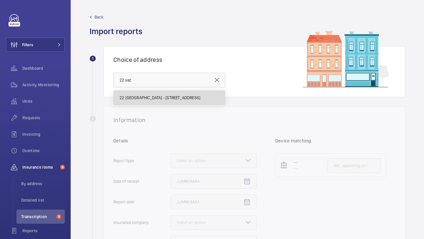
click at [200, 97] on span "22 Sackville - 22 Sackville St, LONDON W1S 3DN" at bounding box center [159, 98] width 81 height 6
type input "22 Sackville - 22 Sackville St, LONDON W1S 3DN"
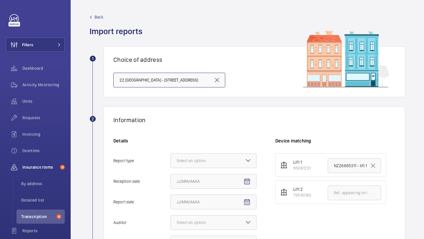
scroll to position [82, 0]
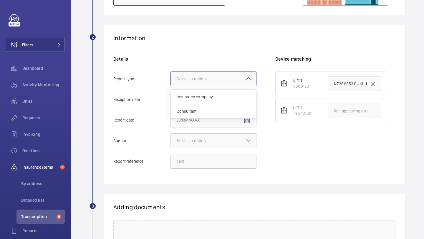
click at [200, 80] on div "Select an option" at bounding box center [199, 79] width 44 height 6
click at [171, 80] on input "Report type Select an option Insurance company Consultant" at bounding box center [171, 79] width 0 height 14
click at [195, 91] on div "Insurance company" at bounding box center [213, 97] width 85 height 14
click at [171, 86] on input "Report type Select an option Insurance company Consultant" at bounding box center [171, 79] width 0 height 14
click at [247, 96] on mat-icon "Open calendar" at bounding box center [246, 99] width 7 height 7
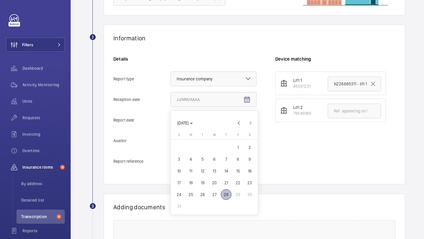
click at [225, 195] on span "28" at bounding box center [226, 194] width 11 height 11
type input "8/28/2025"
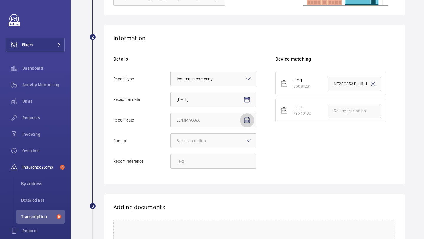
click at [242, 119] on span "Open calendar" at bounding box center [247, 120] width 14 height 14
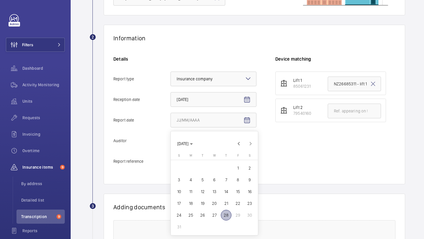
click at [226, 212] on span "28" at bounding box center [226, 215] width 11 height 11
type input "8/28/2025"
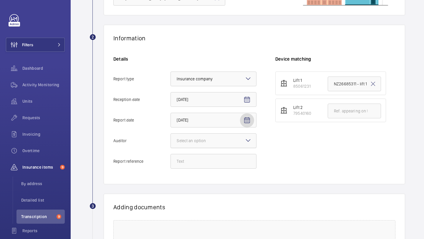
click at [242, 140] on div at bounding box center [213, 141] width 85 height 14
click at [171, 140] on input "Auditor Select an option" at bounding box center [171, 141] width 0 height 14
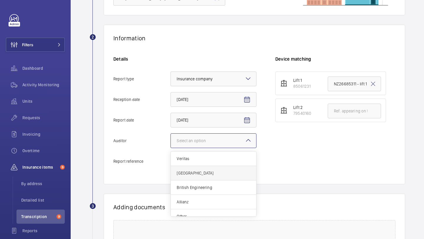
scroll to position [7, 0]
click at [204, 193] on span "Allianz" at bounding box center [214, 195] width 74 height 6
click at [171, 148] on input "Auditor Select an option Veritas Zurich British Engineering Allianz Other" at bounding box center [171, 141] width 0 height 14
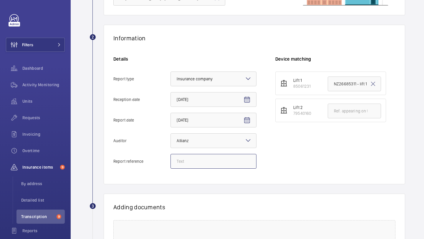
click at [196, 164] on input "Report reference" at bounding box center [213, 161] width 86 height 15
paste input "[PERSON_NAME] House"
type input "Bryles House - lift 2"
drag, startPoint x: 332, startPoint y: 84, endPoint x: 355, endPoint y: 85, distance: 23.3
click at [355, 85] on input "NZ26685311 - lift 1" at bounding box center [354, 84] width 53 height 15
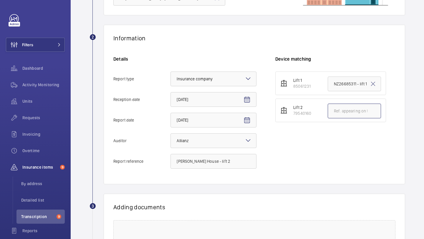
click at [344, 112] on input "text" at bounding box center [354, 111] width 53 height 15
paste input "NZ26685311"
type input "NZ26685311 - lift 2"
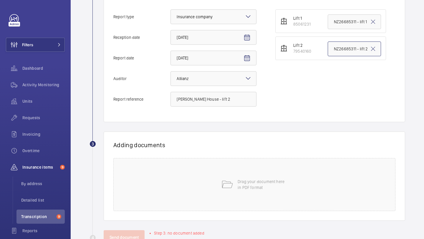
scroll to position [163, 0]
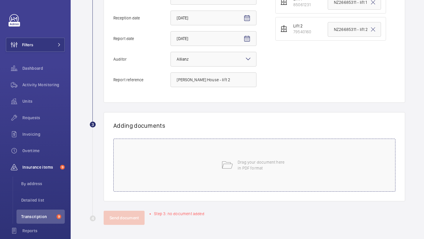
click at [258, 154] on div "Drag your document here in PDF format" at bounding box center [254, 165] width 282 height 53
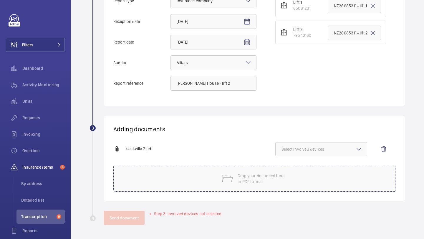
scroll to position [160, 0]
click at [308, 148] on span "Select involved devices" at bounding box center [320, 149] width 79 height 6
click at [299, 182] on span "79540160" at bounding box center [321, 182] width 61 height 6
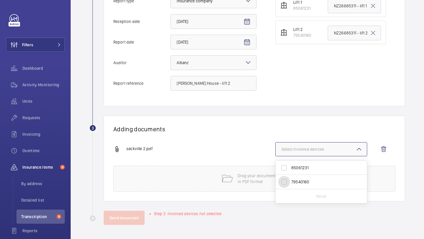
click at [290, 182] on input "79540160" at bounding box center [284, 182] width 12 height 12
checkbox input "true"
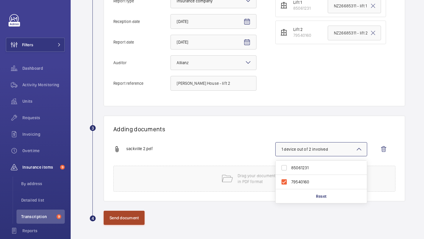
click at [124, 219] on button "Send document" at bounding box center [124, 218] width 41 height 14
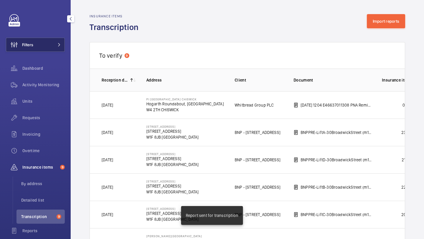
click at [46, 49] on button "Filters" at bounding box center [35, 45] width 59 height 14
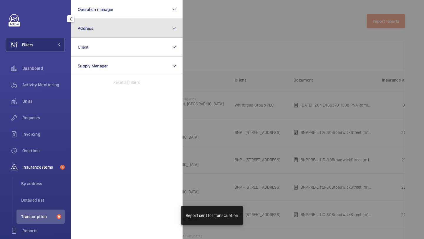
click at [122, 36] on button "Address" at bounding box center [127, 28] width 112 height 19
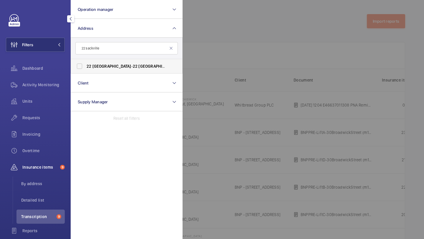
type input "22 sackville"
click at [110, 66] on span "22 Sackville - 22 Sackville St, LONDON W1S 3DN" at bounding box center [127, 66] width 81 height 6
click at [85, 66] on input "22 Sackville - 22 Sackville St, LONDON W1S 3DN" at bounding box center [80, 66] width 12 height 12
checkbox input "true"
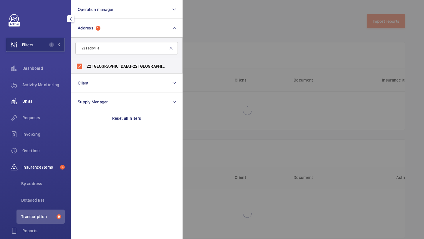
click at [41, 107] on div "Units" at bounding box center [35, 101] width 59 height 14
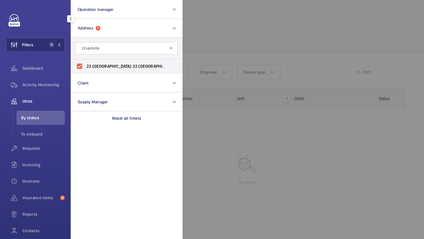
click at [255, 43] on div at bounding box center [394, 119] width 424 height 239
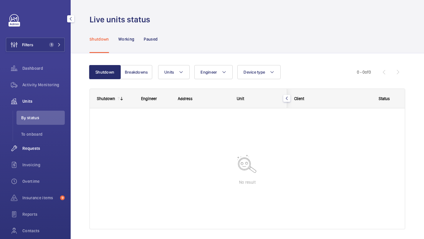
click at [29, 152] on div "Requests" at bounding box center [35, 148] width 59 height 14
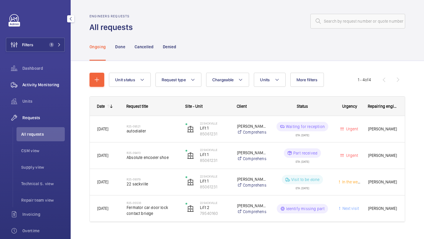
click at [44, 84] on span "Activity Monitoring" at bounding box center [43, 85] width 42 height 6
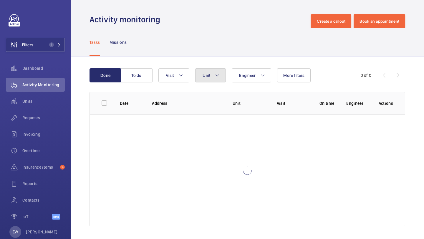
click at [206, 75] on span "Unit" at bounding box center [206, 75] width 8 height 5
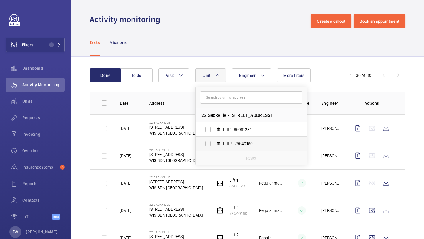
click at [233, 141] on span "Lift 2, 79540160" at bounding box center [257, 144] width 68 height 6
click at [214, 141] on input "Lift 2, 79540160" at bounding box center [208, 144] width 12 height 12
checkbox input "true"
click at [268, 27] on div "Activity monitoring Create a callout Book an appointment" at bounding box center [246, 21] width 315 height 14
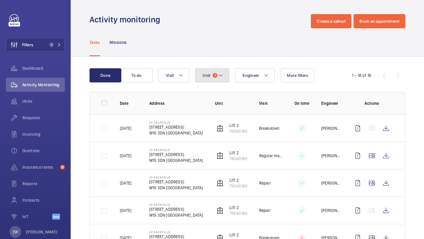
click at [223, 70] on button "Unit 1" at bounding box center [212, 75] width 34 height 14
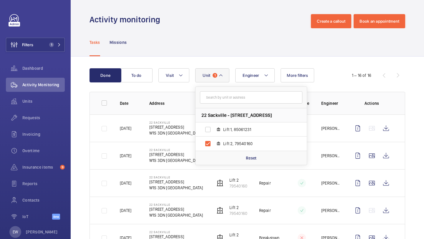
click at [226, 46] on div "Tasks Missions" at bounding box center [246, 42] width 315 height 28
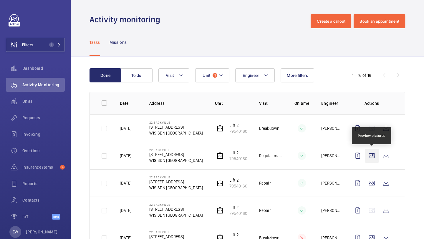
click at [368, 155] on wm-front-icon-button at bounding box center [372, 156] width 14 height 14
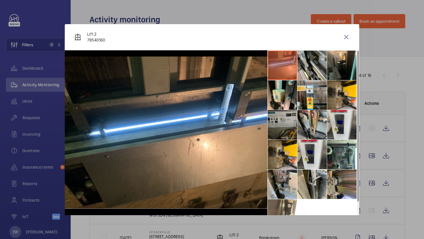
click at [274, 125] on li at bounding box center [281, 124] width 29 height 29
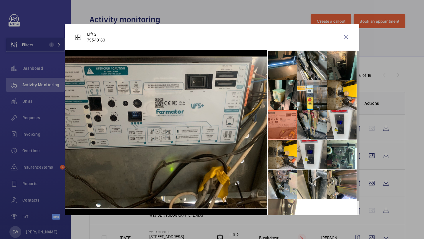
click at [310, 120] on li at bounding box center [311, 124] width 29 height 29
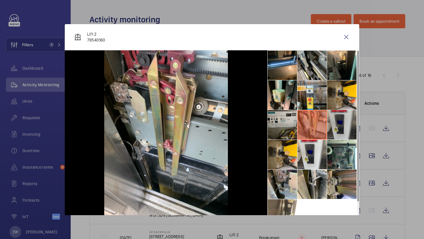
click at [337, 119] on li at bounding box center [341, 124] width 29 height 29
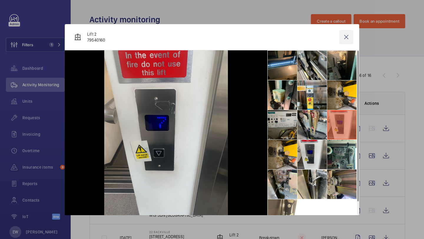
click at [348, 34] on wm-front-icon-button at bounding box center [346, 37] width 14 height 14
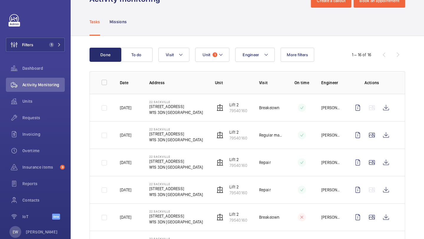
scroll to position [26, 0]
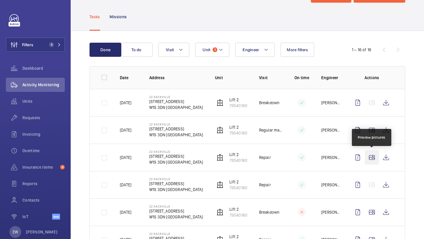
click at [369, 160] on wm-front-icon-button at bounding box center [372, 157] width 14 height 14
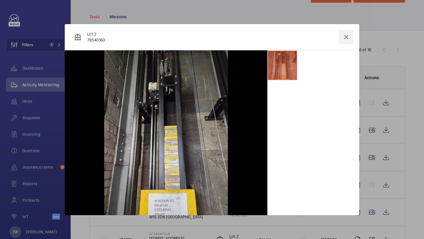
click at [347, 39] on wm-front-icon-button at bounding box center [346, 37] width 14 height 14
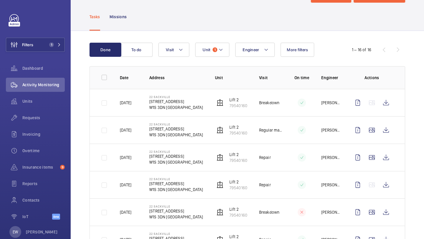
scroll to position [58, 0]
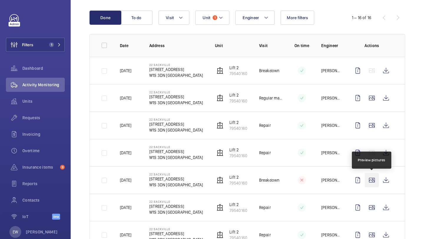
click at [368, 184] on wm-front-icon-button at bounding box center [372, 180] width 14 height 14
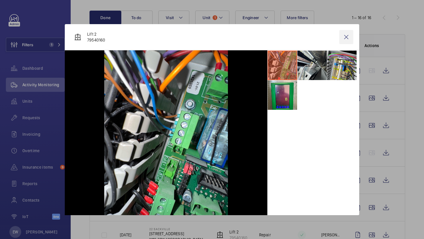
click at [352, 43] on wm-front-icon-button at bounding box center [346, 37] width 14 height 14
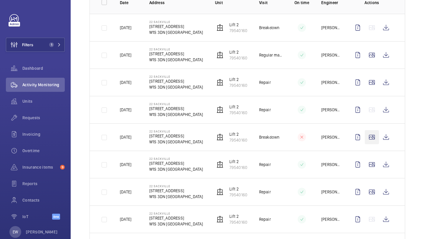
scroll to position [116, 0]
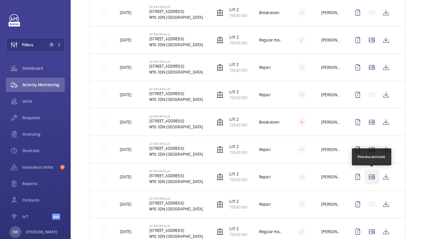
click at [375, 176] on wm-front-icon-button at bounding box center [372, 177] width 14 height 14
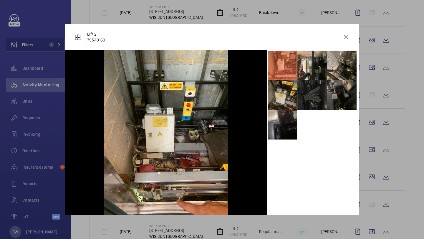
click at [281, 96] on li at bounding box center [281, 94] width 29 height 29
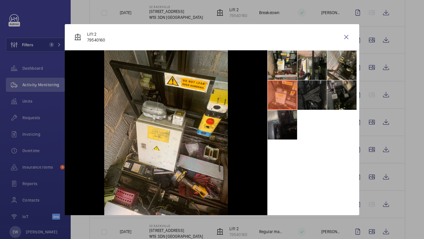
click at [282, 133] on li at bounding box center [281, 124] width 29 height 29
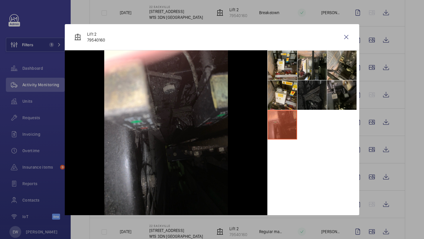
click at [317, 105] on li at bounding box center [311, 94] width 29 height 29
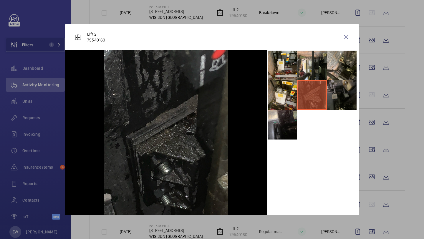
click at [335, 97] on li at bounding box center [341, 94] width 29 height 29
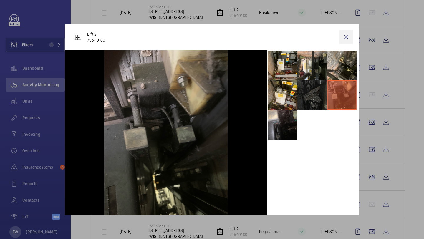
click at [349, 36] on wm-front-icon-button at bounding box center [346, 37] width 14 height 14
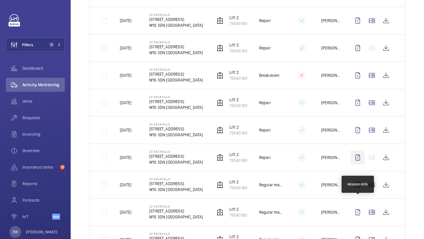
scroll to position [163, 0]
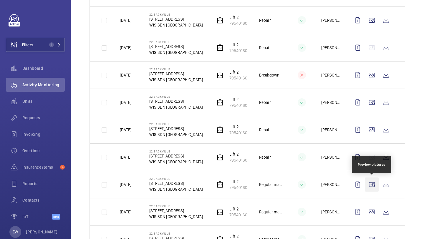
click at [372, 188] on wm-front-icon-button at bounding box center [372, 184] width 14 height 14
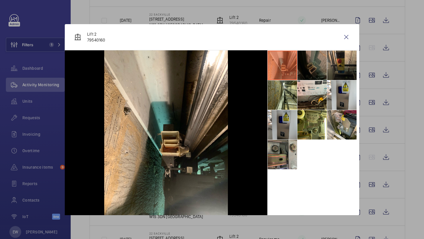
click at [289, 127] on li at bounding box center [281, 124] width 29 height 29
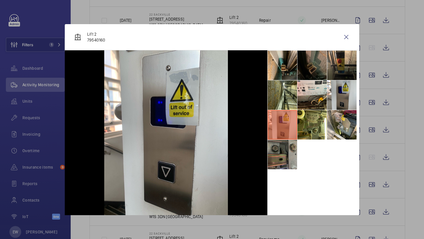
click at [281, 155] on li at bounding box center [281, 154] width 29 height 29
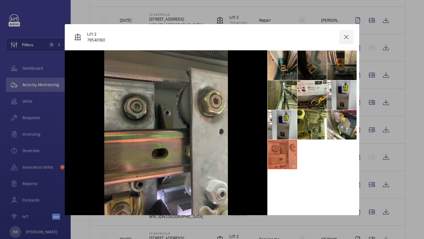
click at [349, 42] on wm-front-icon-button at bounding box center [346, 37] width 14 height 14
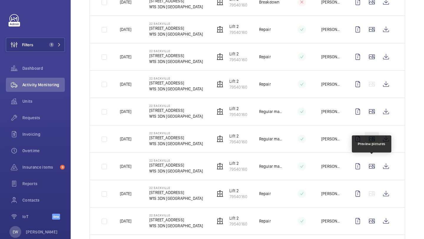
scroll to position [235, 0]
click at [371, 167] on wm-front-icon-button at bounding box center [372, 166] width 14 height 14
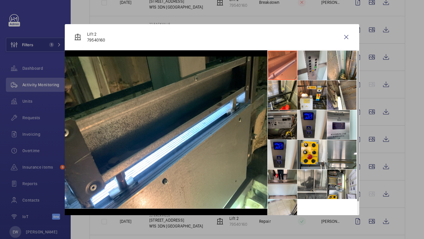
click at [281, 121] on li at bounding box center [281, 124] width 29 height 29
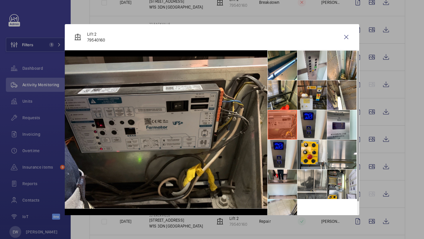
click at [309, 84] on li at bounding box center [311, 94] width 29 height 29
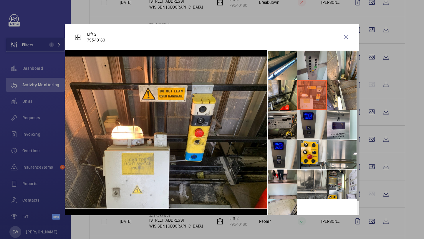
click at [312, 70] on li at bounding box center [311, 65] width 29 height 29
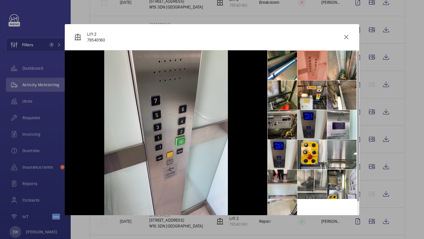
scroll to position [14, 0]
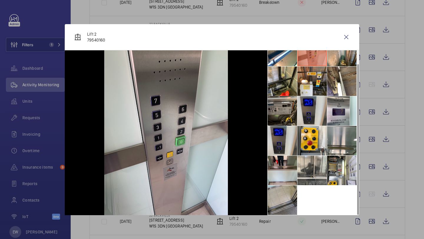
click at [273, 212] on li at bounding box center [281, 199] width 29 height 29
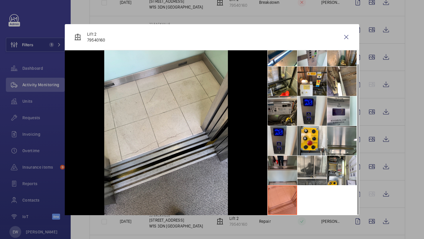
click at [283, 177] on li at bounding box center [281, 170] width 29 height 29
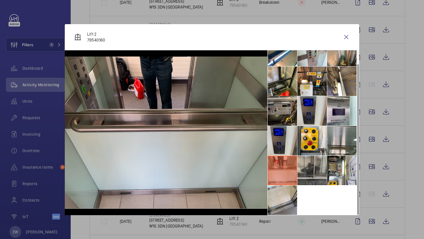
click at [314, 173] on li at bounding box center [311, 170] width 29 height 29
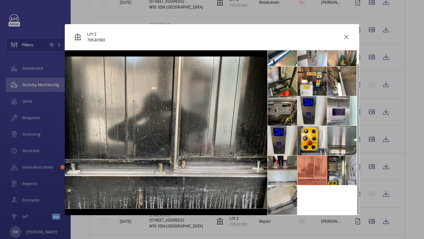
click at [336, 172] on li at bounding box center [341, 170] width 29 height 29
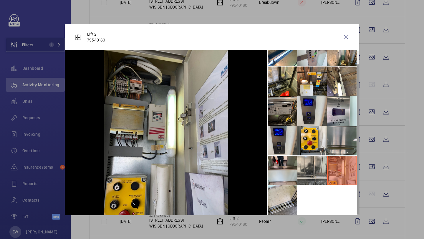
click at [342, 149] on li at bounding box center [341, 140] width 29 height 29
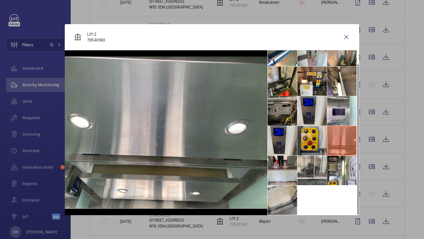
click at [315, 145] on li at bounding box center [311, 140] width 29 height 29
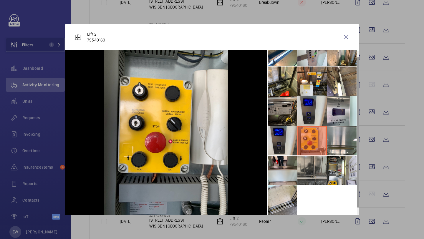
scroll to position [0, 0]
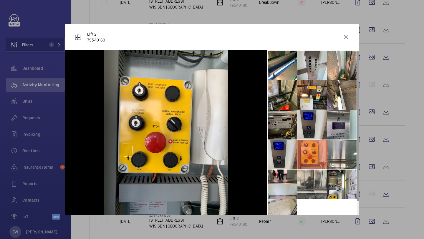
click at [339, 128] on li at bounding box center [341, 124] width 29 height 29
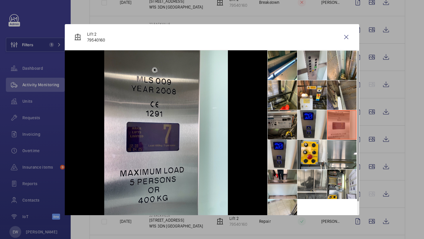
click at [337, 109] on li at bounding box center [341, 94] width 29 height 29
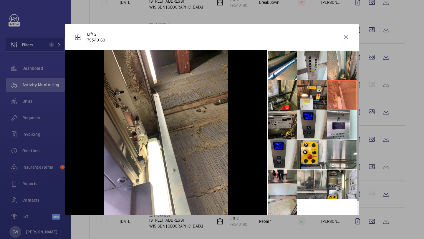
click at [338, 98] on li at bounding box center [341, 94] width 29 height 29
click at [318, 97] on li at bounding box center [311, 94] width 29 height 29
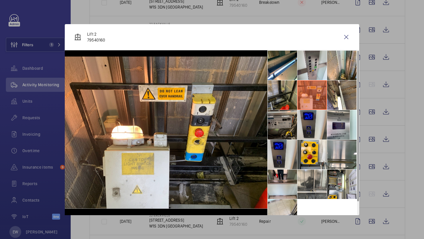
click at [280, 97] on li at bounding box center [281, 94] width 29 height 29
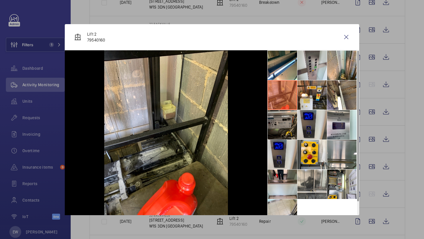
scroll to position [14, 0]
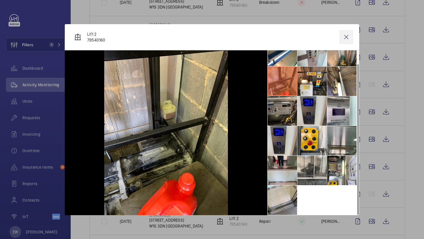
click at [342, 32] on wm-front-icon-button at bounding box center [346, 37] width 14 height 14
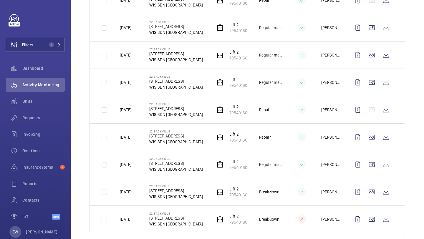
scroll to position [328, 0]
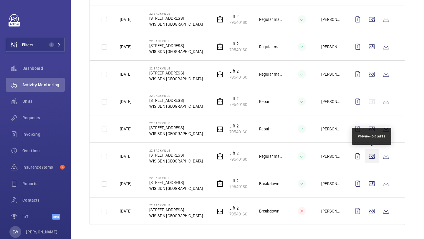
click at [369, 162] on wm-front-icon-button at bounding box center [372, 156] width 14 height 14
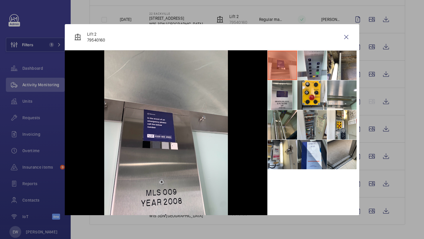
click at [319, 121] on li at bounding box center [311, 124] width 29 height 29
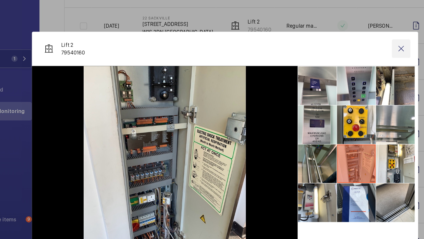
click at [350, 38] on wm-front-icon-button at bounding box center [346, 37] width 14 height 14
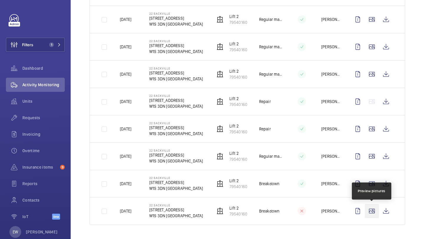
click at [374, 205] on wm-front-icon-button at bounding box center [372, 211] width 14 height 14
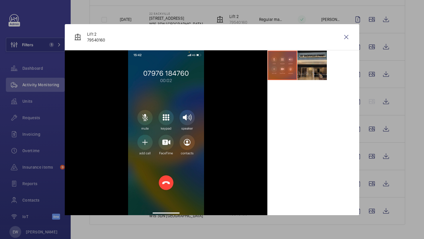
click at [300, 70] on li at bounding box center [311, 65] width 29 height 29
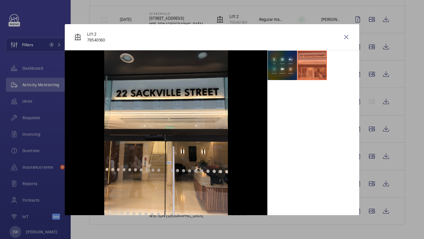
click at [282, 64] on li at bounding box center [281, 65] width 29 height 29
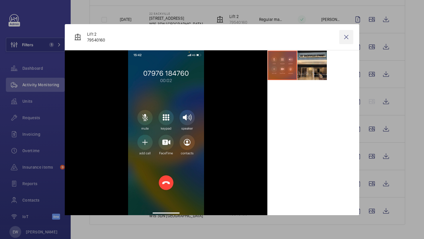
click at [350, 34] on wm-front-icon-button at bounding box center [346, 37] width 14 height 14
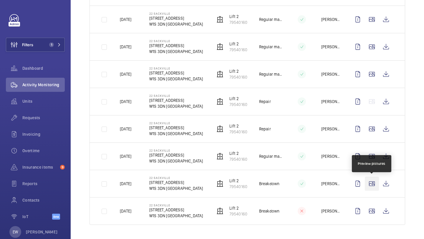
click at [370, 183] on wm-front-icon-button at bounding box center [372, 184] width 14 height 14
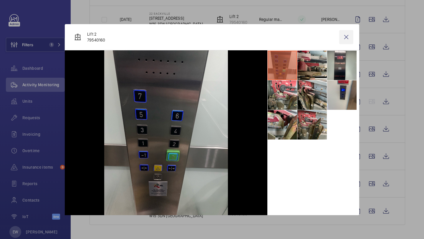
click at [343, 33] on wm-front-icon-button at bounding box center [346, 37] width 14 height 14
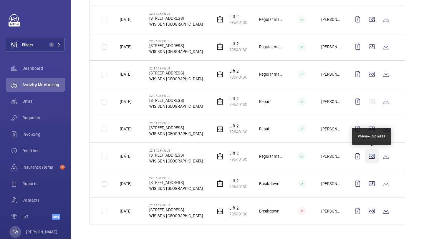
click at [374, 157] on wm-front-icon-button at bounding box center [372, 156] width 14 height 14
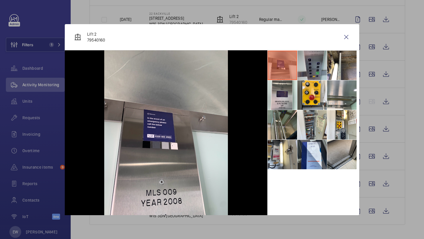
click at [320, 71] on li at bounding box center [311, 65] width 29 height 29
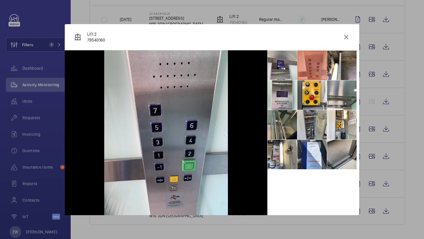
click at [319, 124] on li at bounding box center [311, 124] width 29 height 29
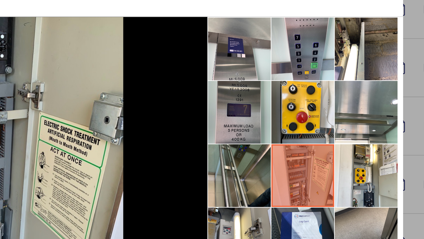
click at [276, 95] on li at bounding box center [281, 94] width 29 height 29
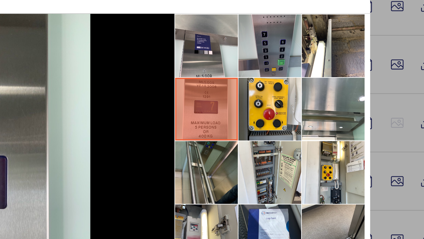
click at [300, 73] on li at bounding box center [311, 65] width 29 height 29
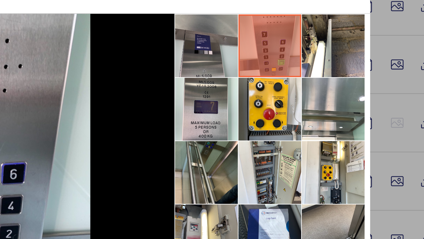
click at [276, 72] on li at bounding box center [281, 65] width 29 height 29
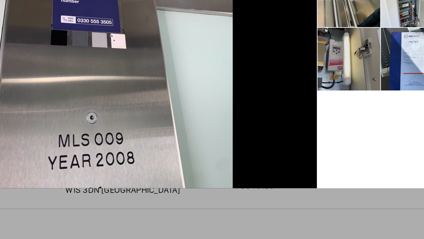
scroll to position [0, 0]
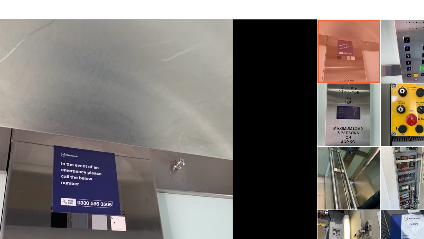
click at [283, 94] on li at bounding box center [281, 94] width 29 height 29
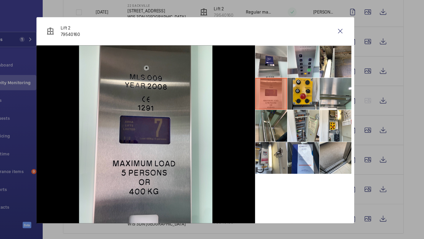
click at [315, 80] on li at bounding box center [311, 94] width 29 height 29
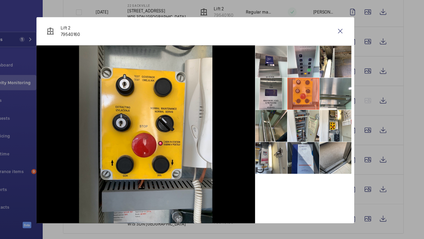
click at [306, 147] on li at bounding box center [311, 154] width 29 height 29
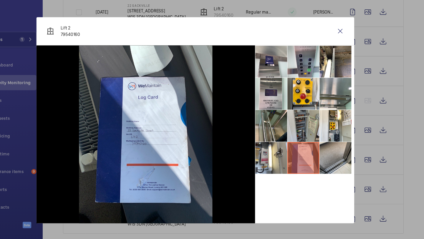
click at [307, 129] on li at bounding box center [311, 124] width 29 height 29
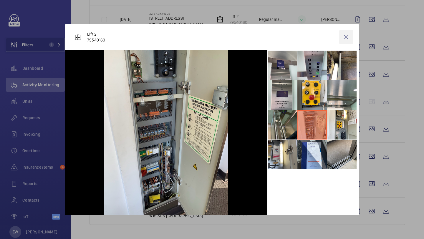
click at [346, 40] on wm-front-icon-button at bounding box center [346, 37] width 14 height 14
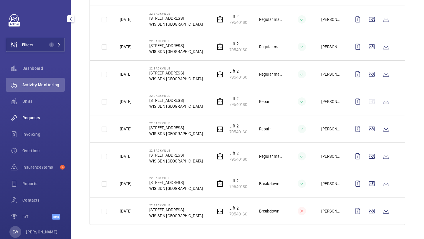
click at [18, 117] on wm-front-icon-button at bounding box center [14, 118] width 16 height 14
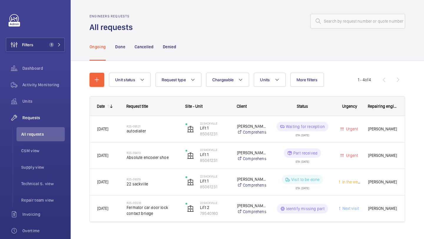
click at [149, 24] on div at bounding box center [270, 21] width 269 height 14
click at [44, 40] on button "Filters 1" at bounding box center [35, 45] width 59 height 14
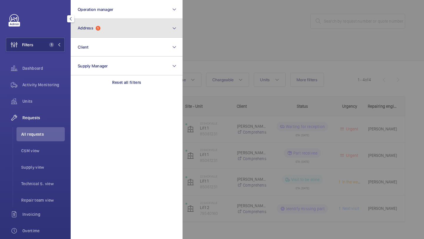
click at [86, 29] on span "Address" at bounding box center [86, 28] width 16 height 5
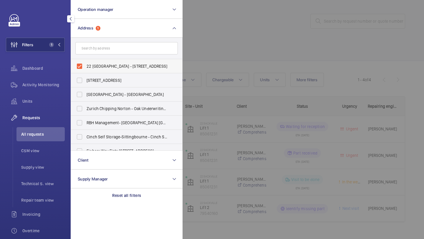
click at [98, 64] on span "22 Sackville - 22 Sackville St, LONDON W1S 3DN" at bounding box center [127, 66] width 81 height 6
click at [85, 64] on input "22 Sackville - 22 Sackville St, LONDON W1S 3DN" at bounding box center [80, 66] width 12 height 12
checkbox input "false"
click at [215, 46] on div at bounding box center [394, 119] width 424 height 239
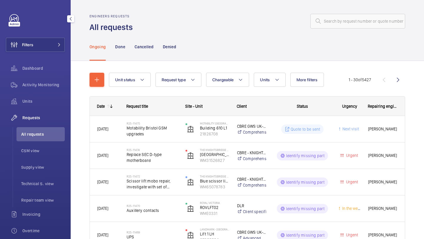
click at [181, 37] on div "Ongoing Done Cancelled Denied" at bounding box center [246, 47] width 315 height 28
click at [49, 82] on span "Activity Monitoring" at bounding box center [43, 85] width 42 height 6
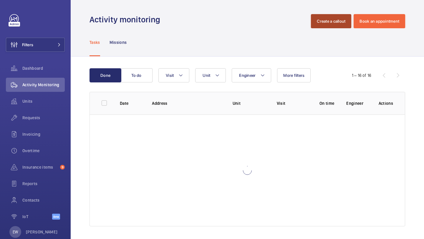
click at [338, 21] on button "Create a callout" at bounding box center [331, 21] width 40 height 14
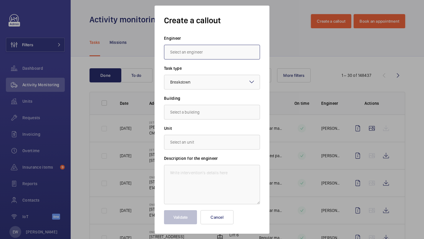
click at [191, 48] on input "text" at bounding box center [212, 52] width 96 height 15
type input "a"
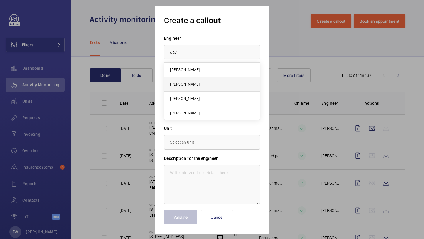
click at [197, 89] on mat-option "David Hamblin" at bounding box center [211, 84] width 95 height 14
type input "David Hamblin"
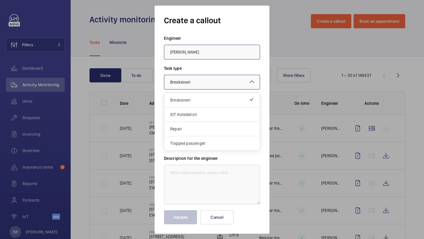
click at [209, 84] on div at bounding box center [211, 82] width 95 height 14
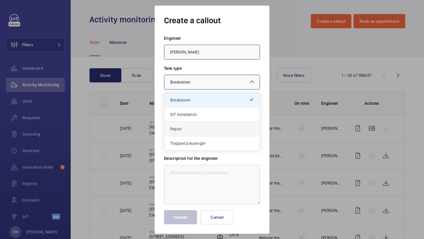
click at [197, 126] on span "Repair" at bounding box center [212, 129] width 84 height 6
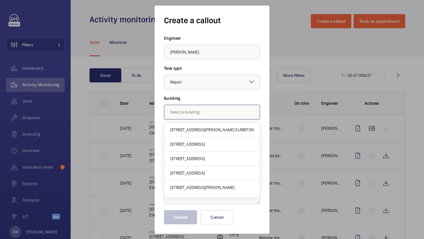
click at [196, 118] on input "text" at bounding box center [212, 112] width 96 height 15
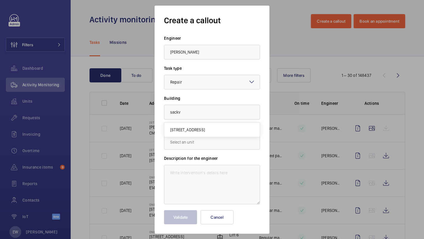
click at [200, 132] on span "22 Sackville St, W1S 3DN LONDON" at bounding box center [187, 130] width 35 height 6
type input "22 Sackville St, W1S 3DN LONDON"
click at [199, 137] on input "text" at bounding box center [212, 142] width 96 height 15
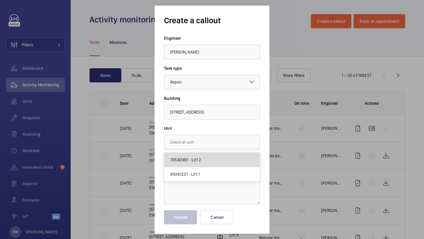
click at [197, 157] on span "79540160 - Lift 2" at bounding box center [185, 160] width 31 height 6
type input "79540160 - Lift 2"
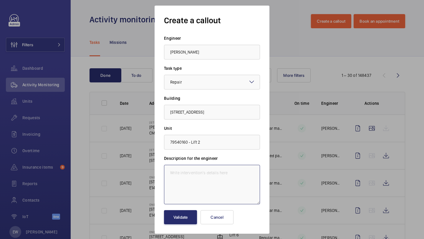
click at [194, 184] on textarea at bounding box center [212, 184] width 96 height 39
paste textarea "The emergency brake release function is inoperative. This should be rectified i…"
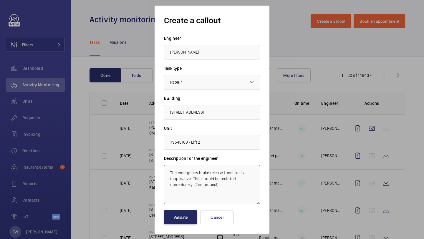
type textarea "The emergency brake release function is inoperative. This should be rectified i…"
click at [178, 213] on button "Validate" at bounding box center [180, 217] width 33 height 14
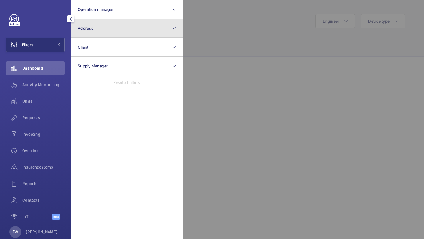
click at [112, 27] on button "Address" at bounding box center [127, 28] width 112 height 19
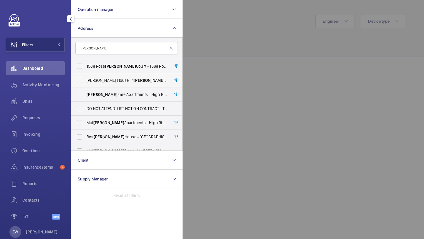
type input "[PERSON_NAME]"
click at [122, 83] on label "[PERSON_NAME] House - [STREET_ADDRESS][PERSON_NAME]" at bounding box center [122, 80] width 102 height 14
click at [85, 83] on input "[PERSON_NAME] House - [STREET_ADDRESS][PERSON_NAME]" at bounding box center [80, 80] width 12 height 12
checkbox input "true"
click at [49, 124] on div "Requests" at bounding box center [35, 118] width 59 height 14
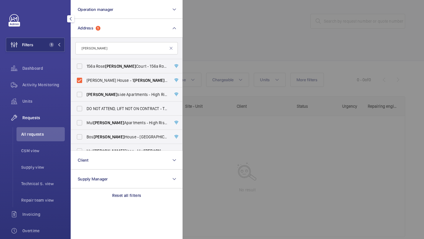
click at [205, 42] on div at bounding box center [394, 119] width 424 height 239
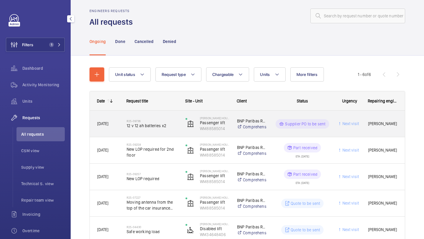
scroll to position [6, 0]
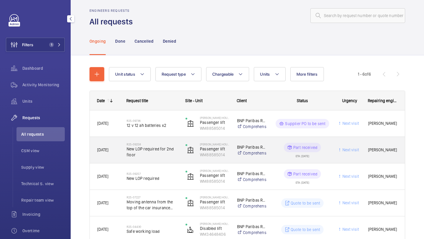
click at [162, 148] on span "New LOP required for 2nd floor" at bounding box center [152, 152] width 51 height 12
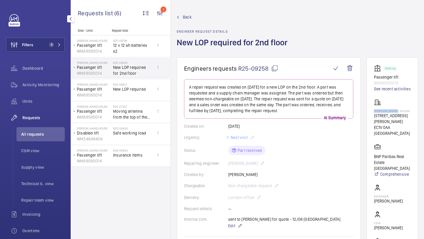
drag, startPoint x: 397, startPoint y: 118, endPoint x: 374, endPoint y: 118, distance: 23.0
click at [374, 118] on div "[PERSON_NAME] House [STREET_ADDRESS][PERSON_NAME]" at bounding box center [392, 117] width 37 height 37
copy p "[PERSON_NAME] House"
